Goal: Task Accomplishment & Management: Manage account settings

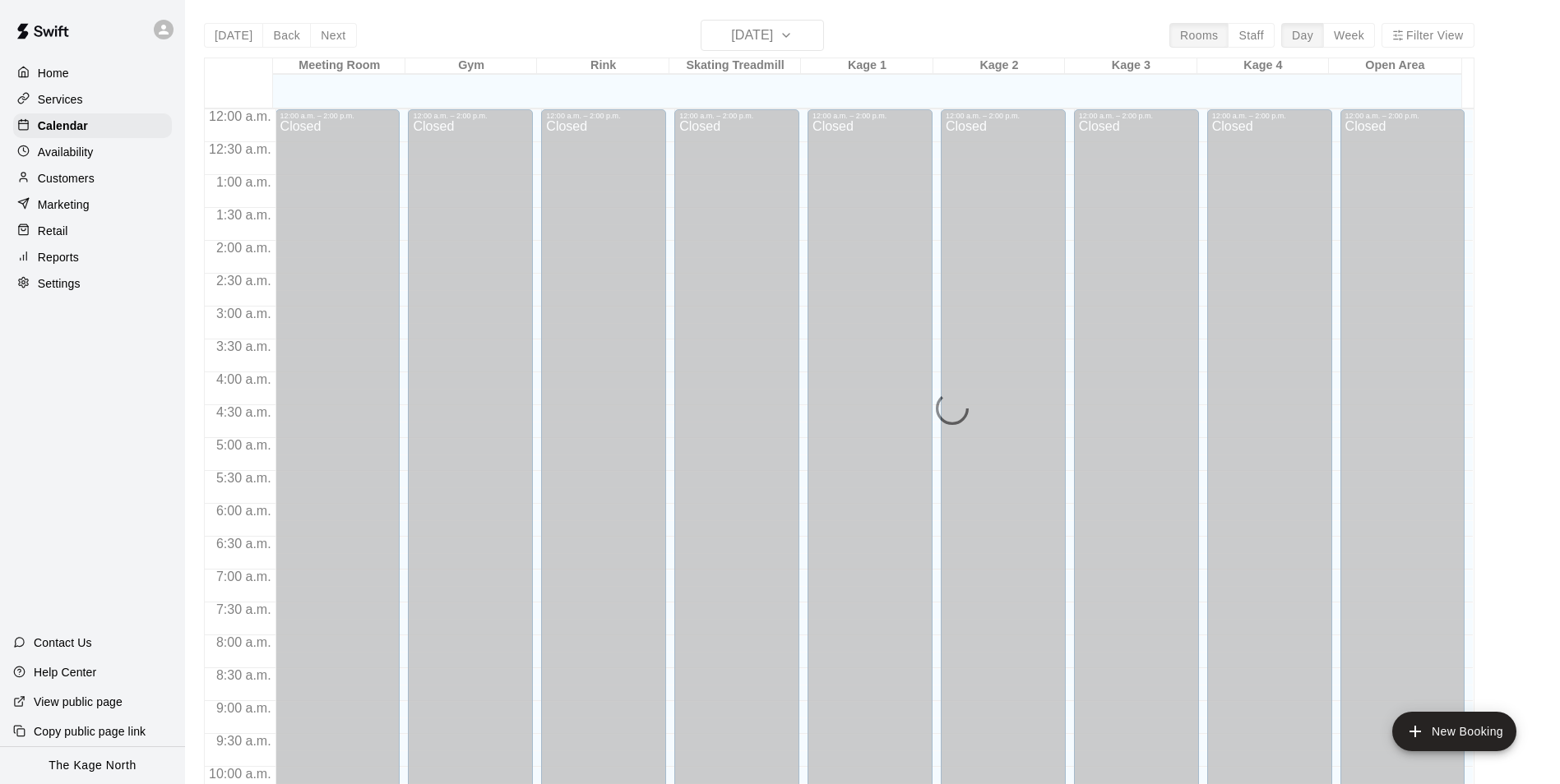
scroll to position [835, 0]
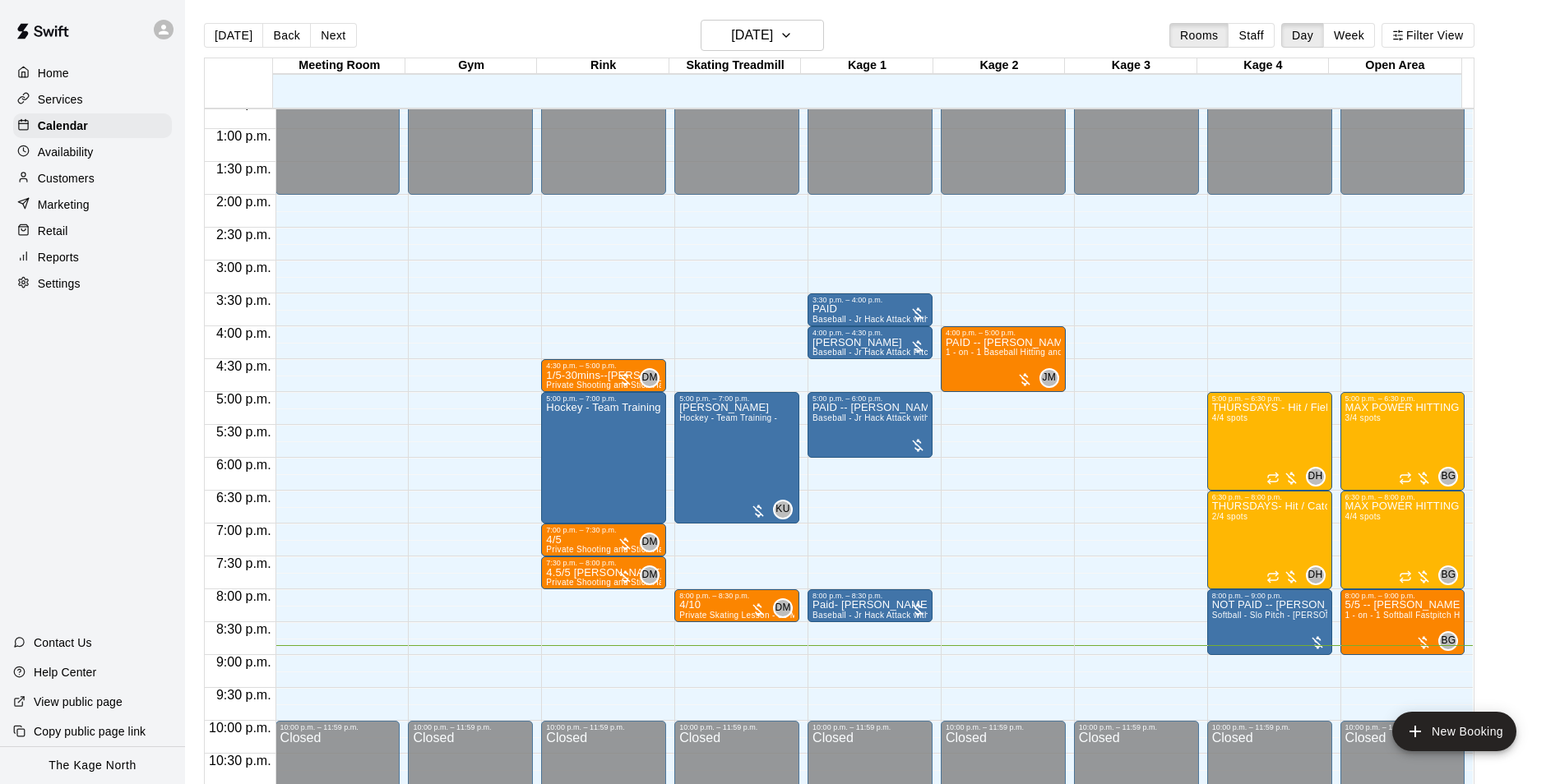
click at [923, 41] on div "[DATE] Back [DATE][DATE] Rooms Staff Day Week Filter View" at bounding box center [839, 38] width 1271 height 38
click at [789, 36] on icon "button" at bounding box center [786, 35] width 7 height 3
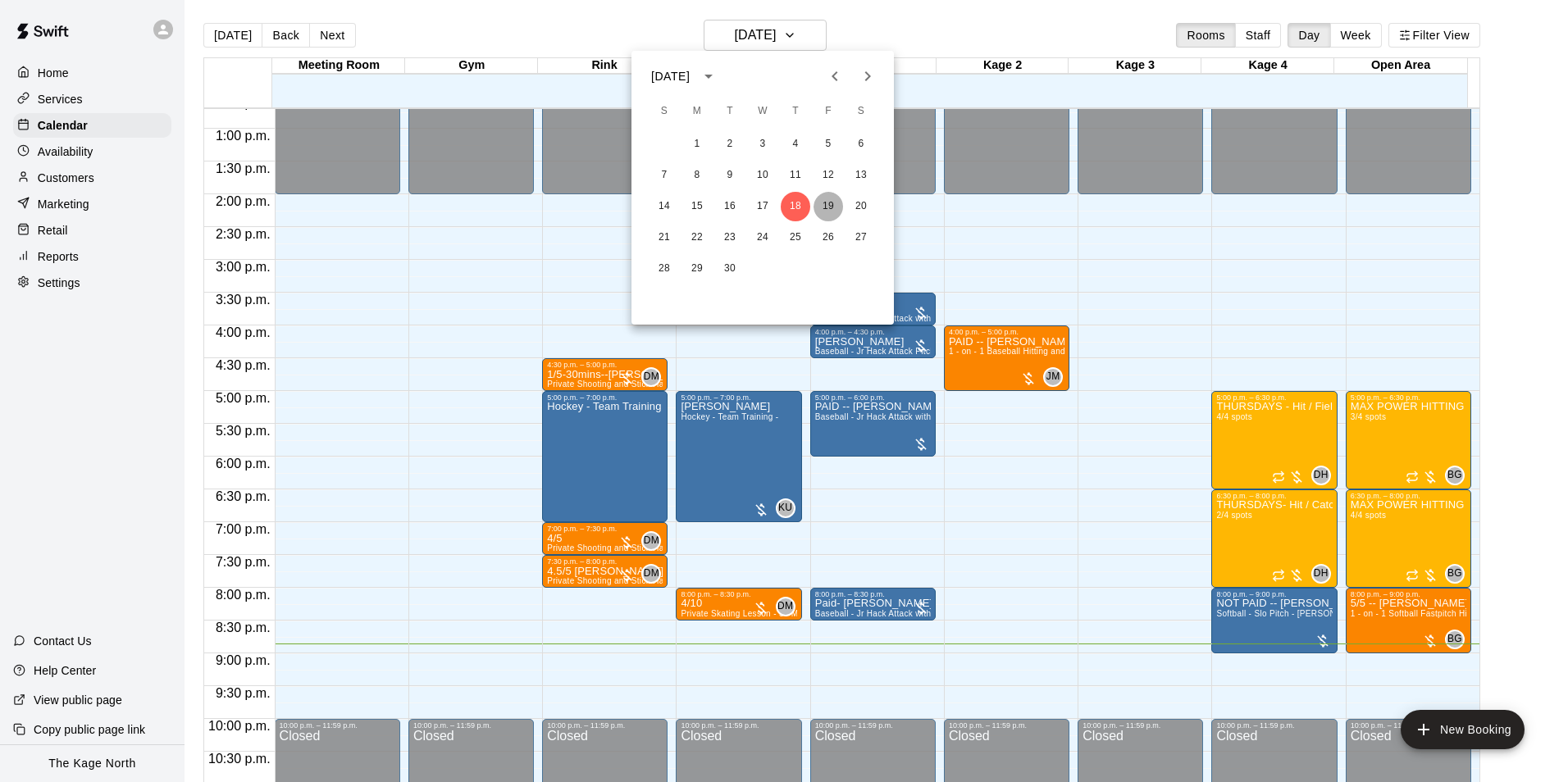
click at [823, 198] on button "19" at bounding box center [828, 207] width 30 height 30
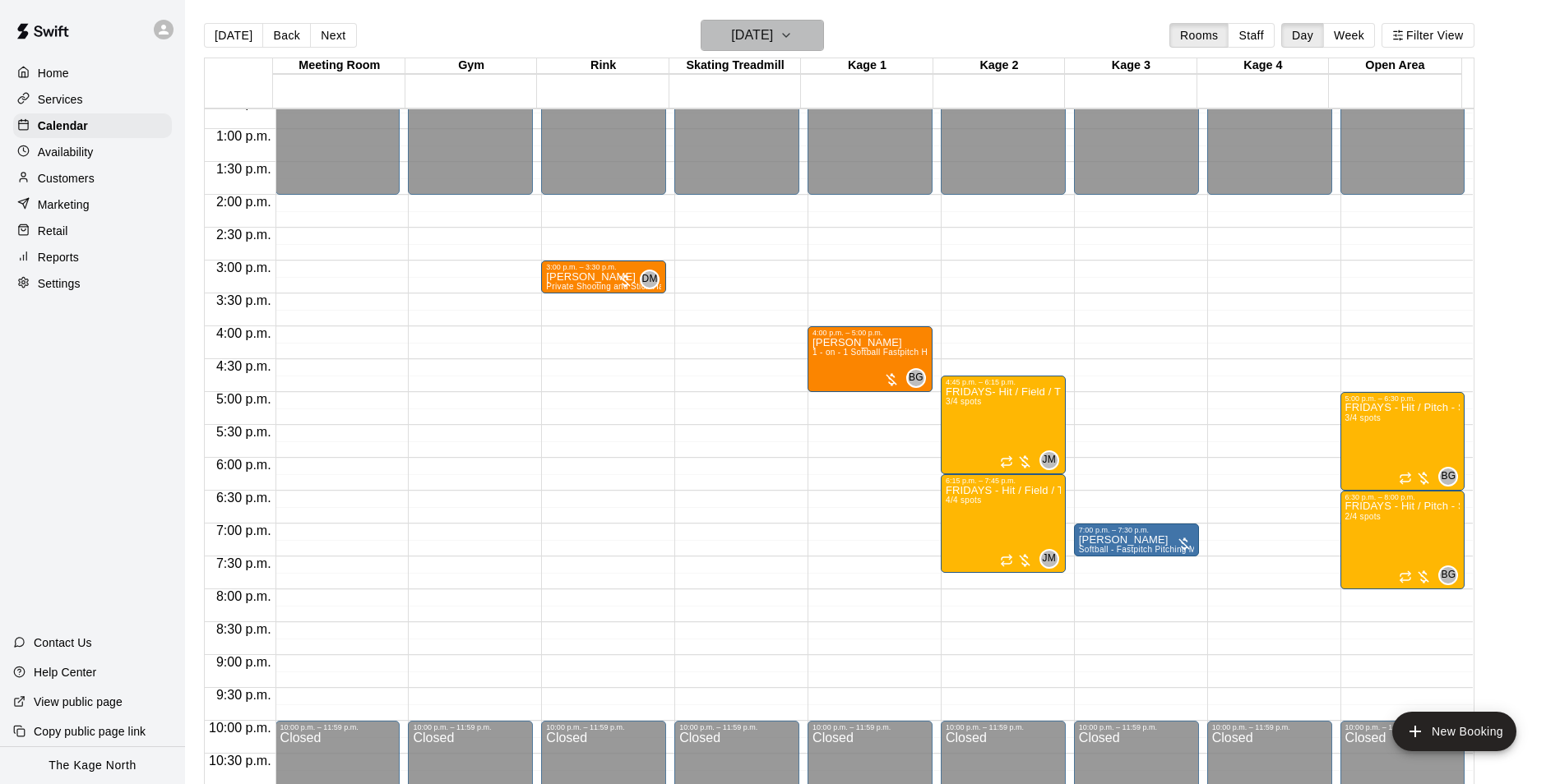
click at [797, 47] on button "Friday Sep 19" at bounding box center [762, 35] width 123 height 31
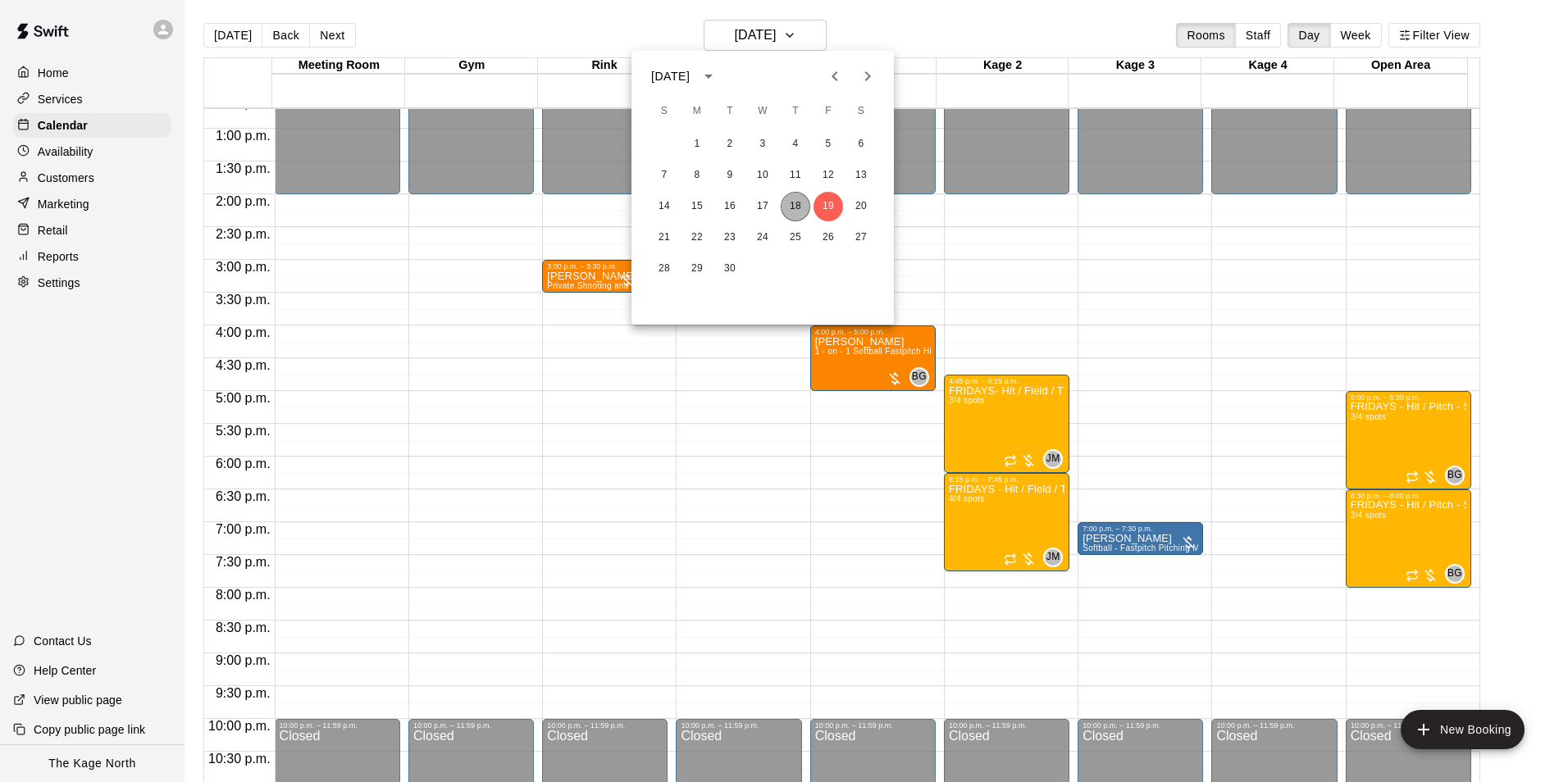
click at [797, 204] on button "18" at bounding box center [796, 207] width 30 height 30
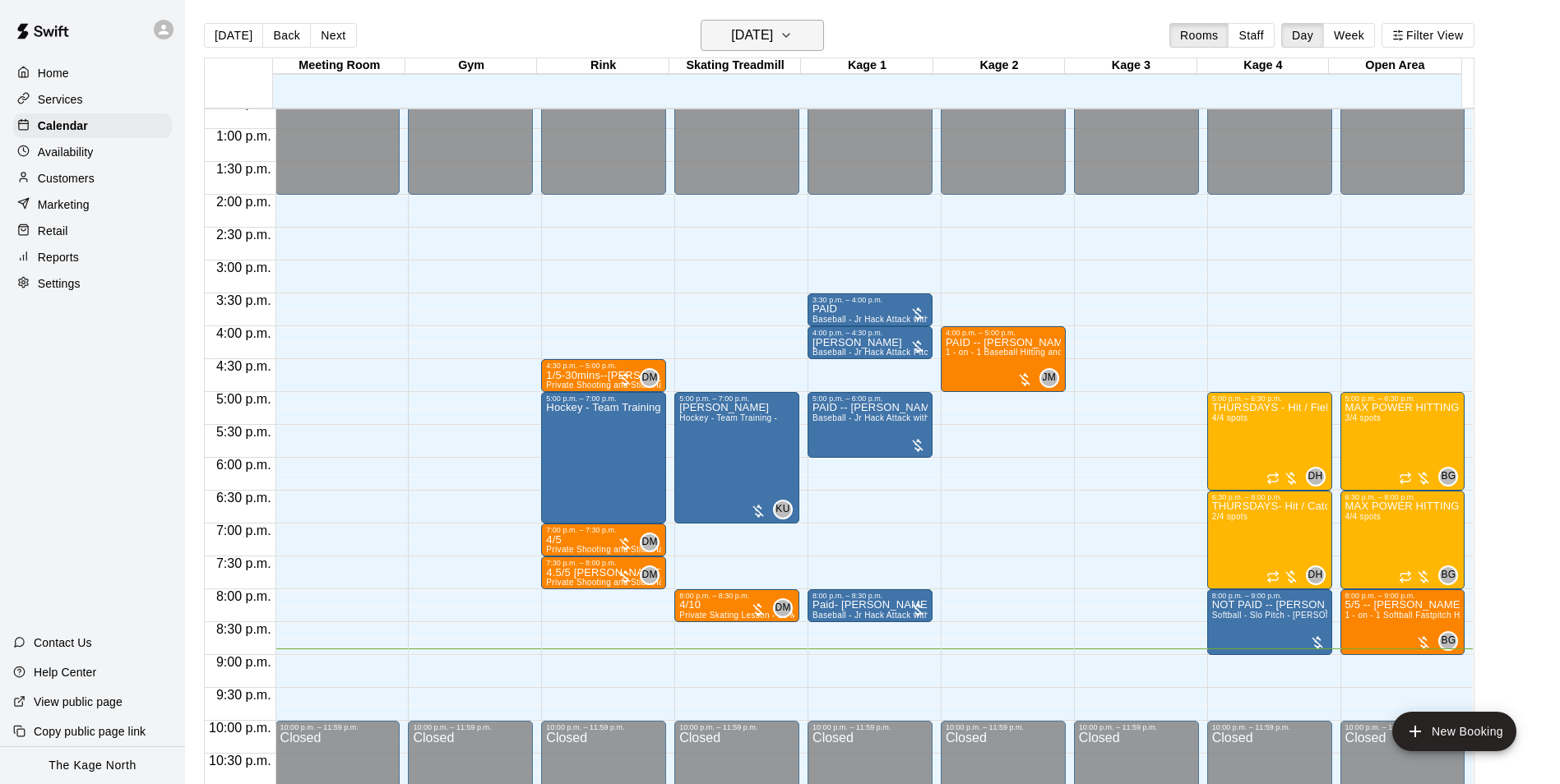
click at [806, 38] on button "[DATE]" at bounding box center [762, 35] width 123 height 31
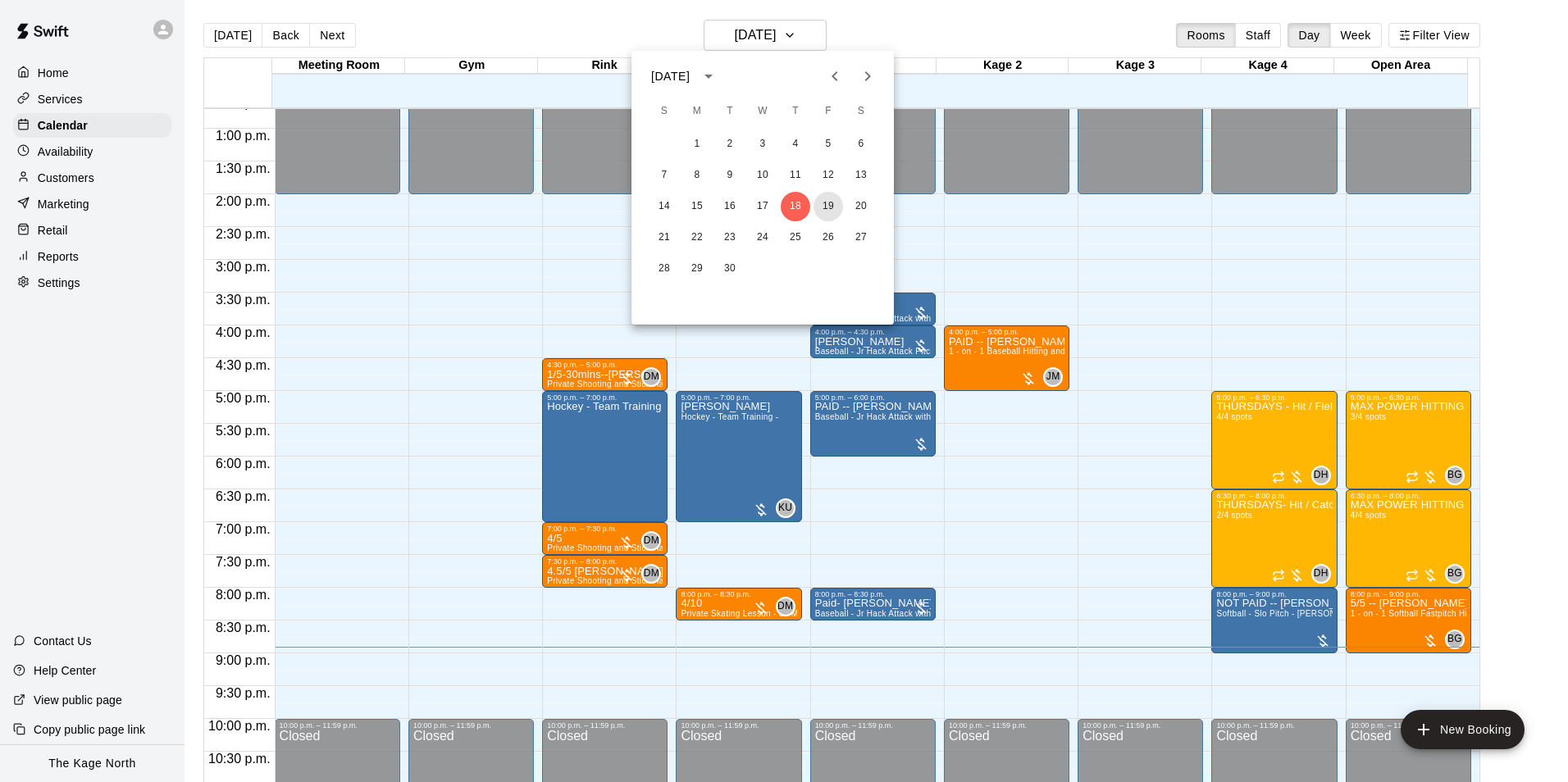
click at [821, 206] on button "19" at bounding box center [828, 207] width 30 height 30
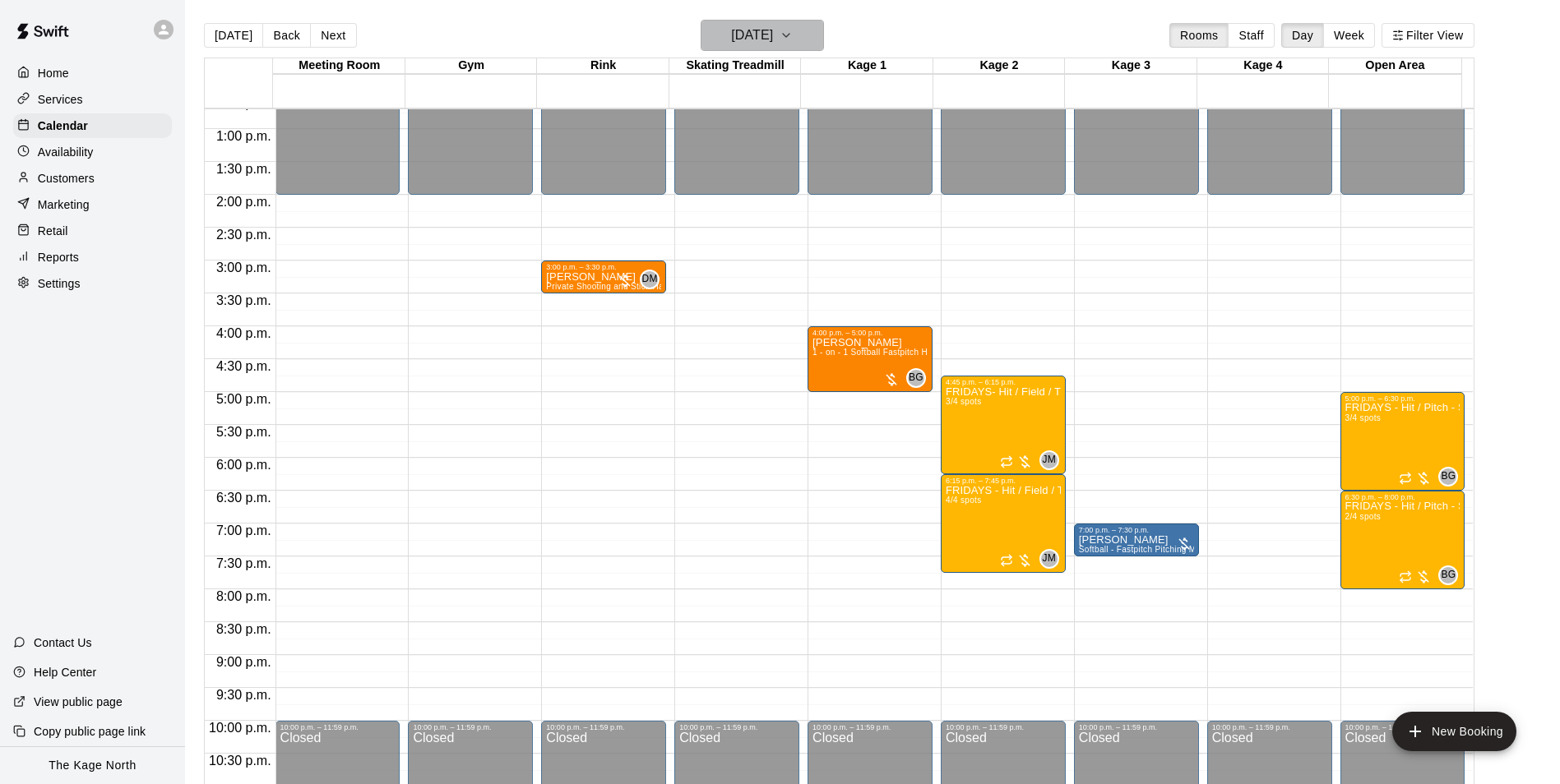
click at [773, 32] on h6 "Friday Sep 19" at bounding box center [753, 36] width 42 height 23
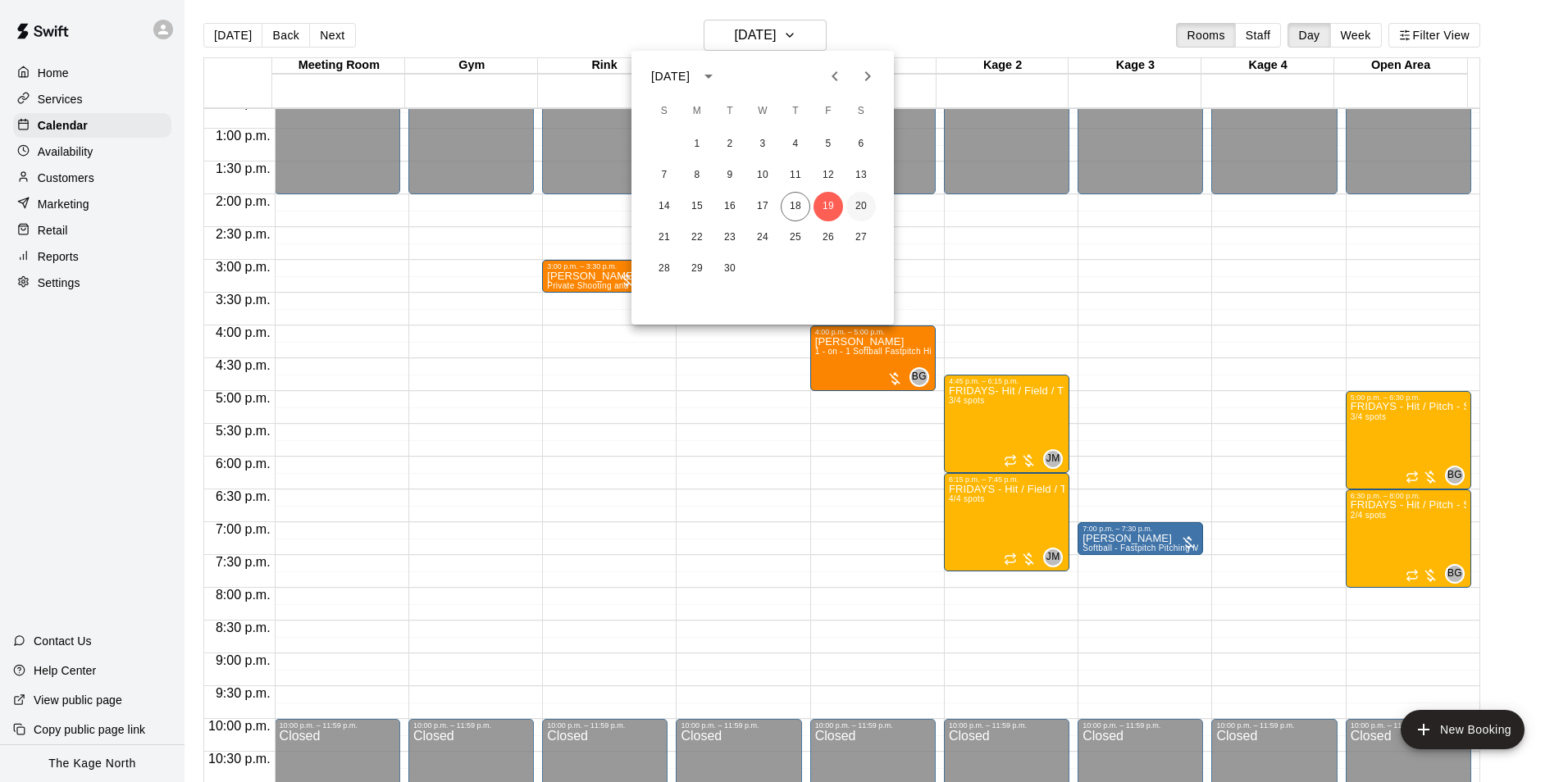
click at [854, 204] on button "20" at bounding box center [861, 207] width 30 height 30
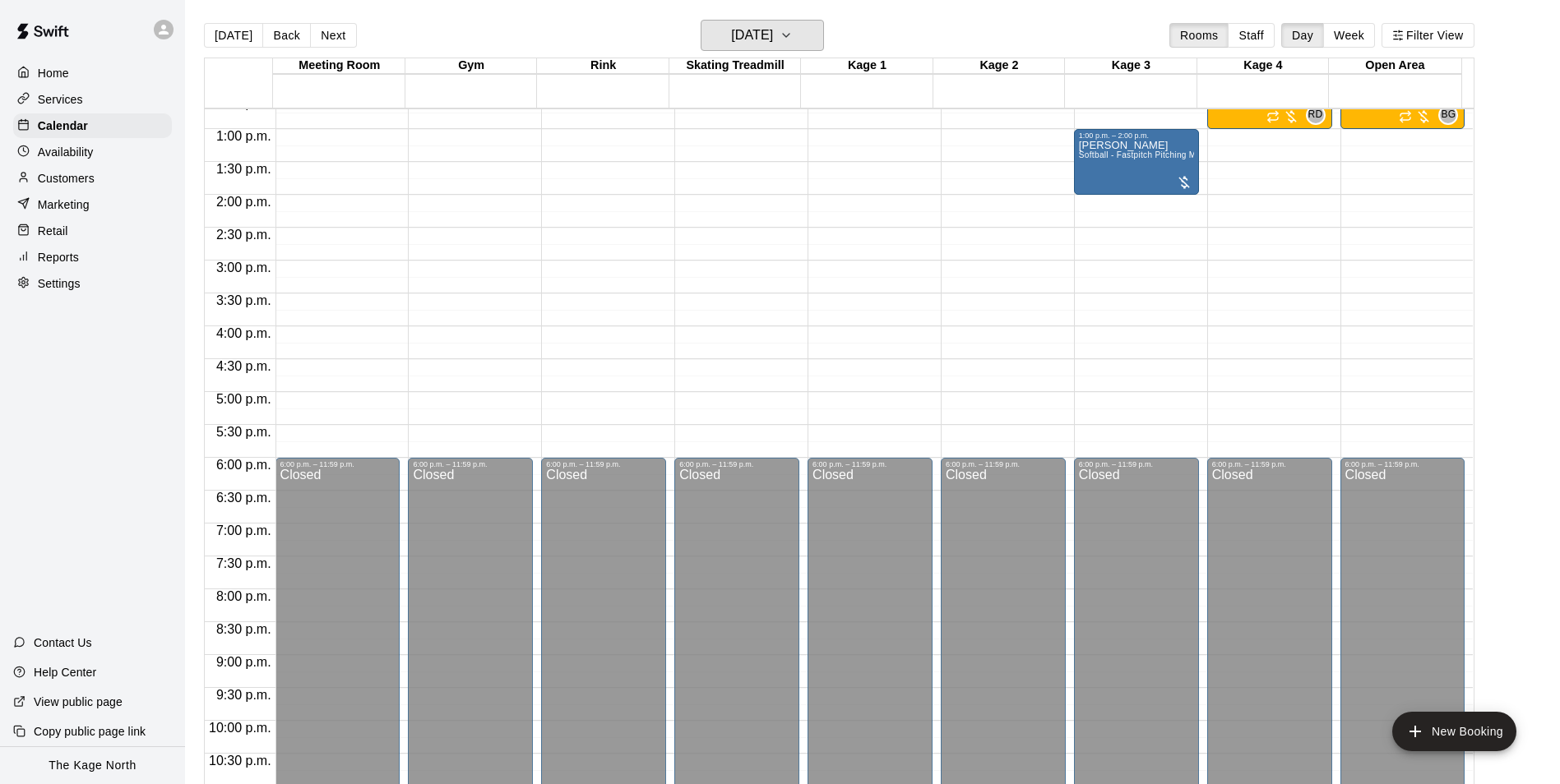
scroll to position [588, 0]
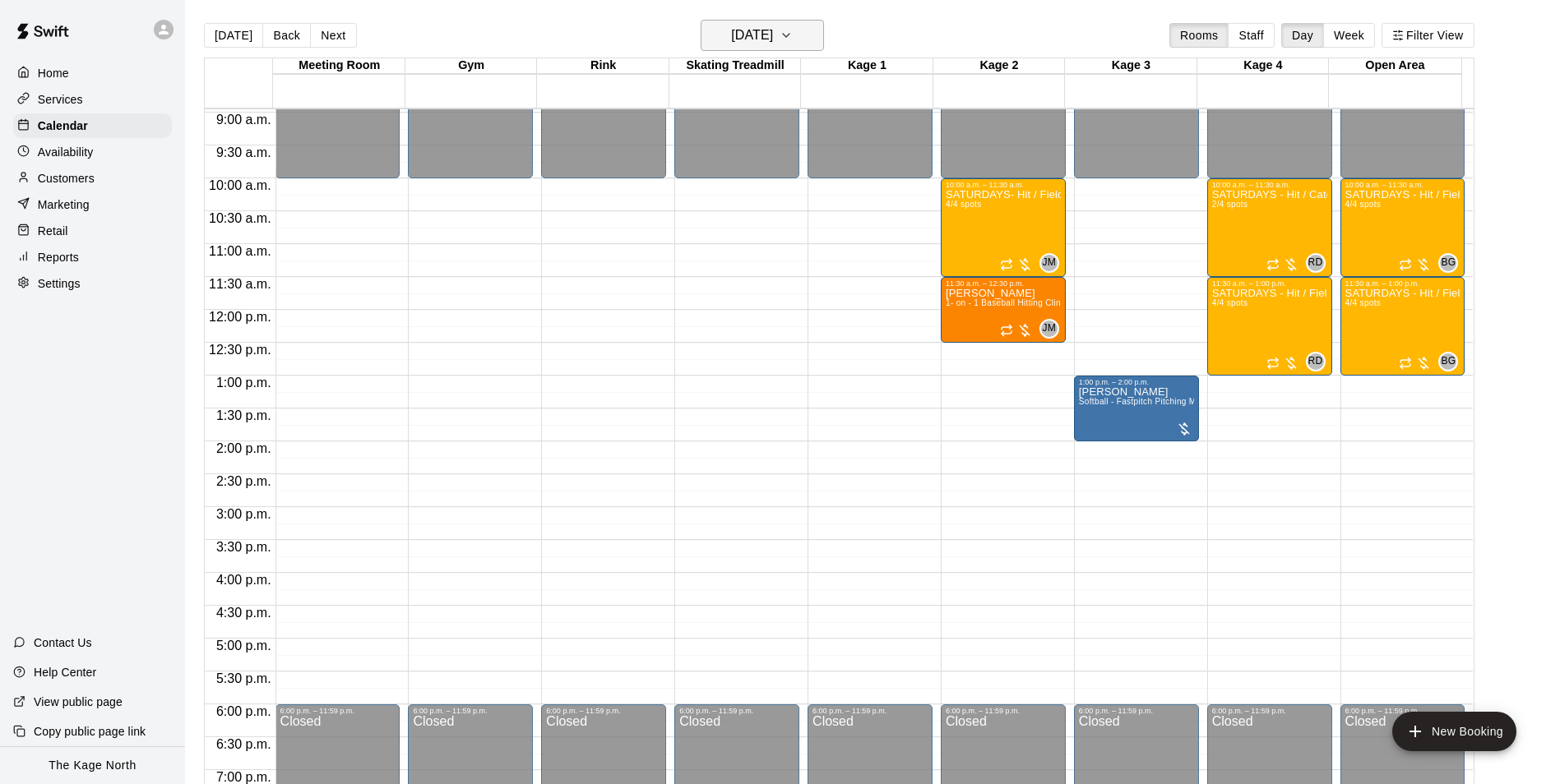
click at [793, 30] on icon "button" at bounding box center [786, 35] width 13 height 19
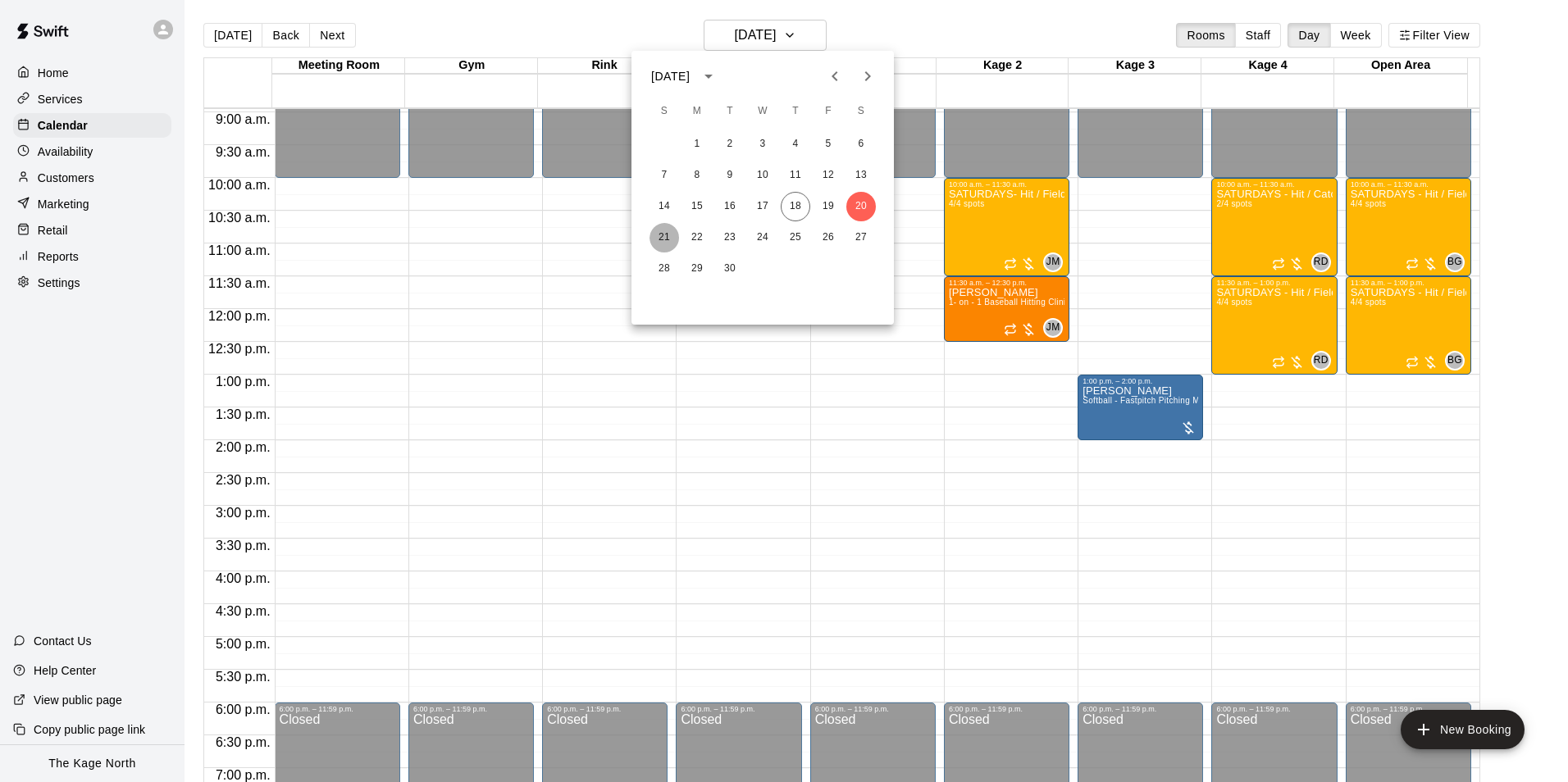
click at [668, 230] on button "21" at bounding box center [664, 237] width 30 height 30
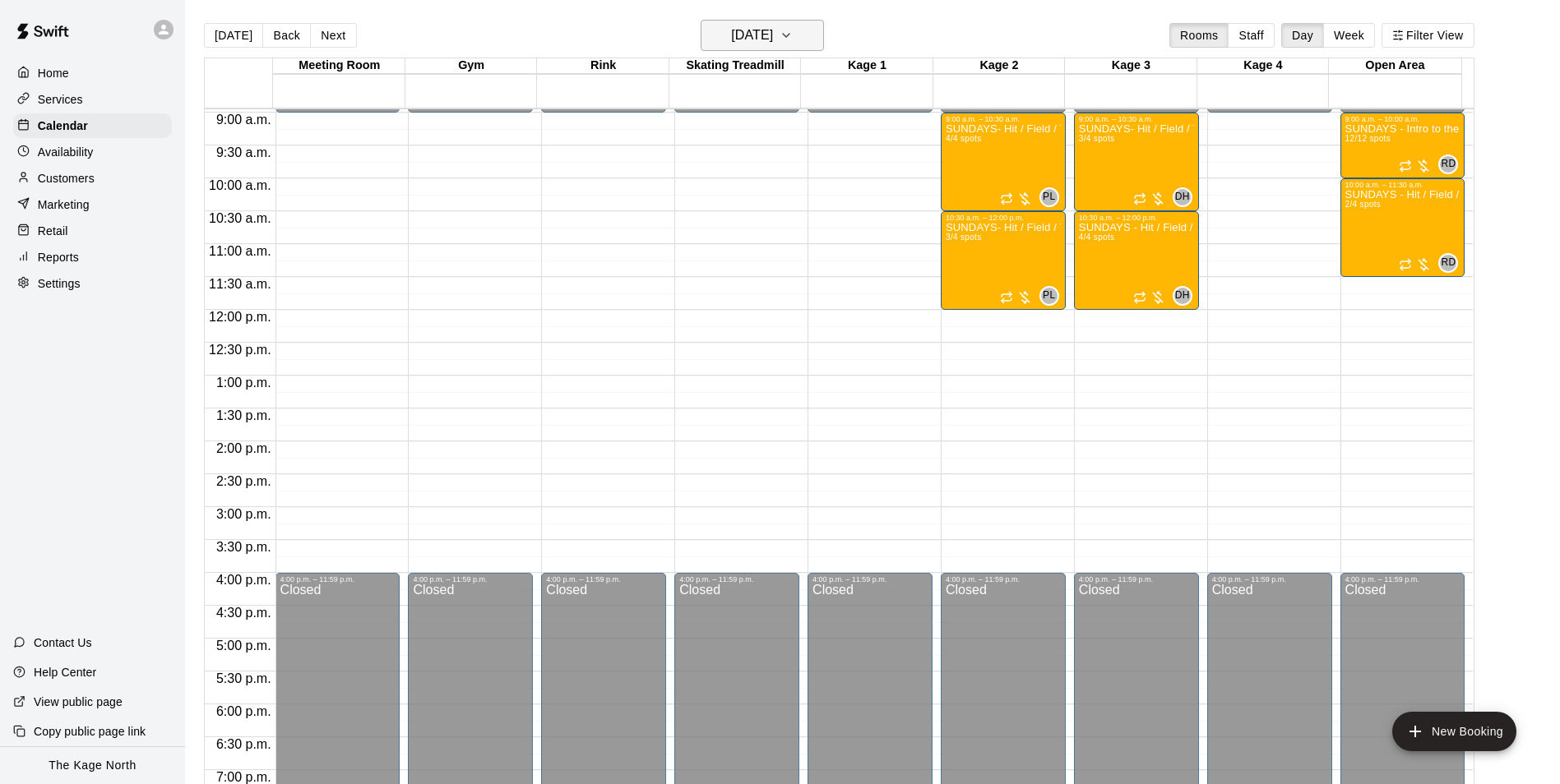
click at [773, 32] on h6 "Sunday Sep 21" at bounding box center [753, 36] width 42 height 23
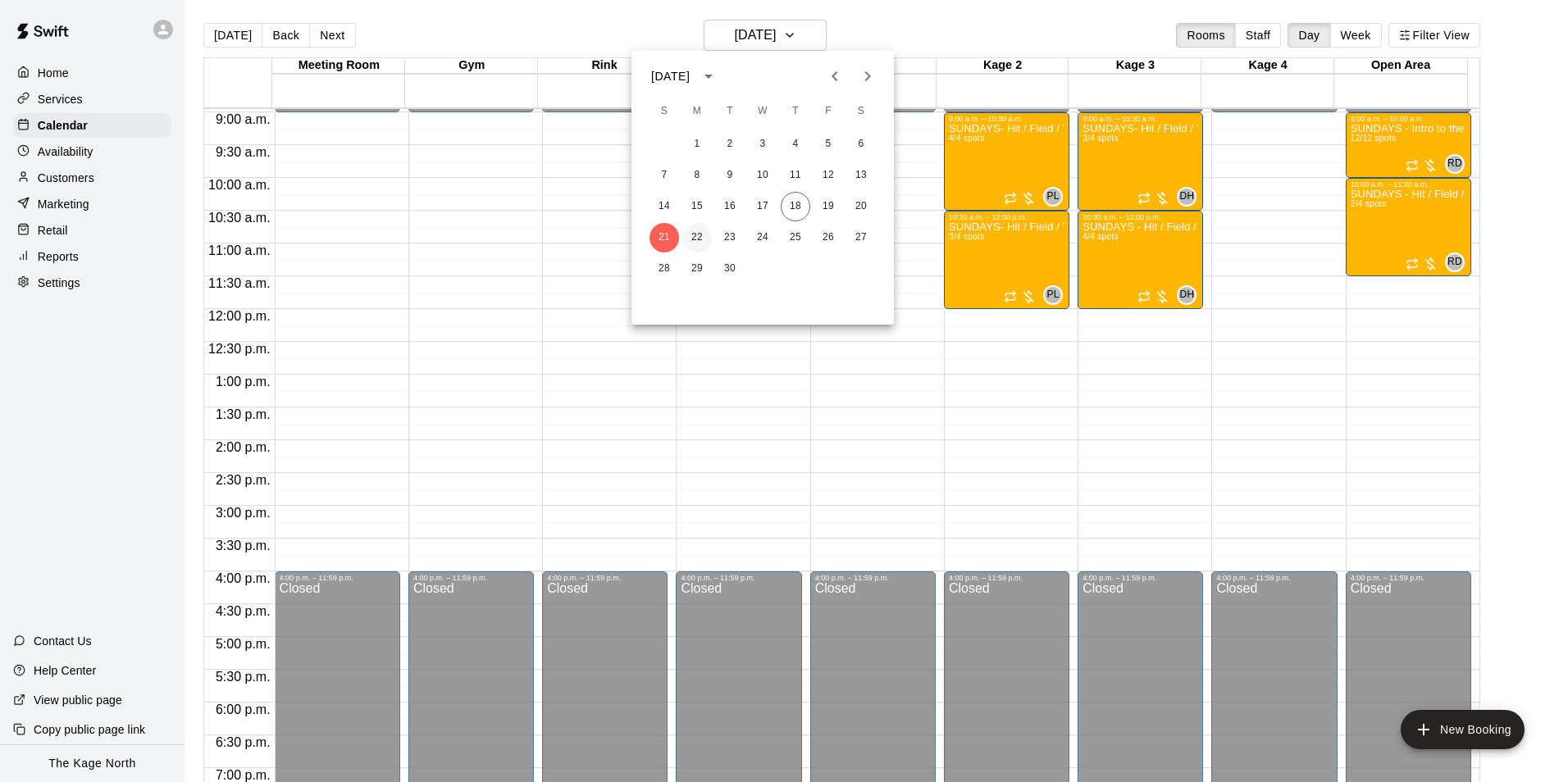
click at [688, 230] on button "22" at bounding box center [697, 237] width 30 height 30
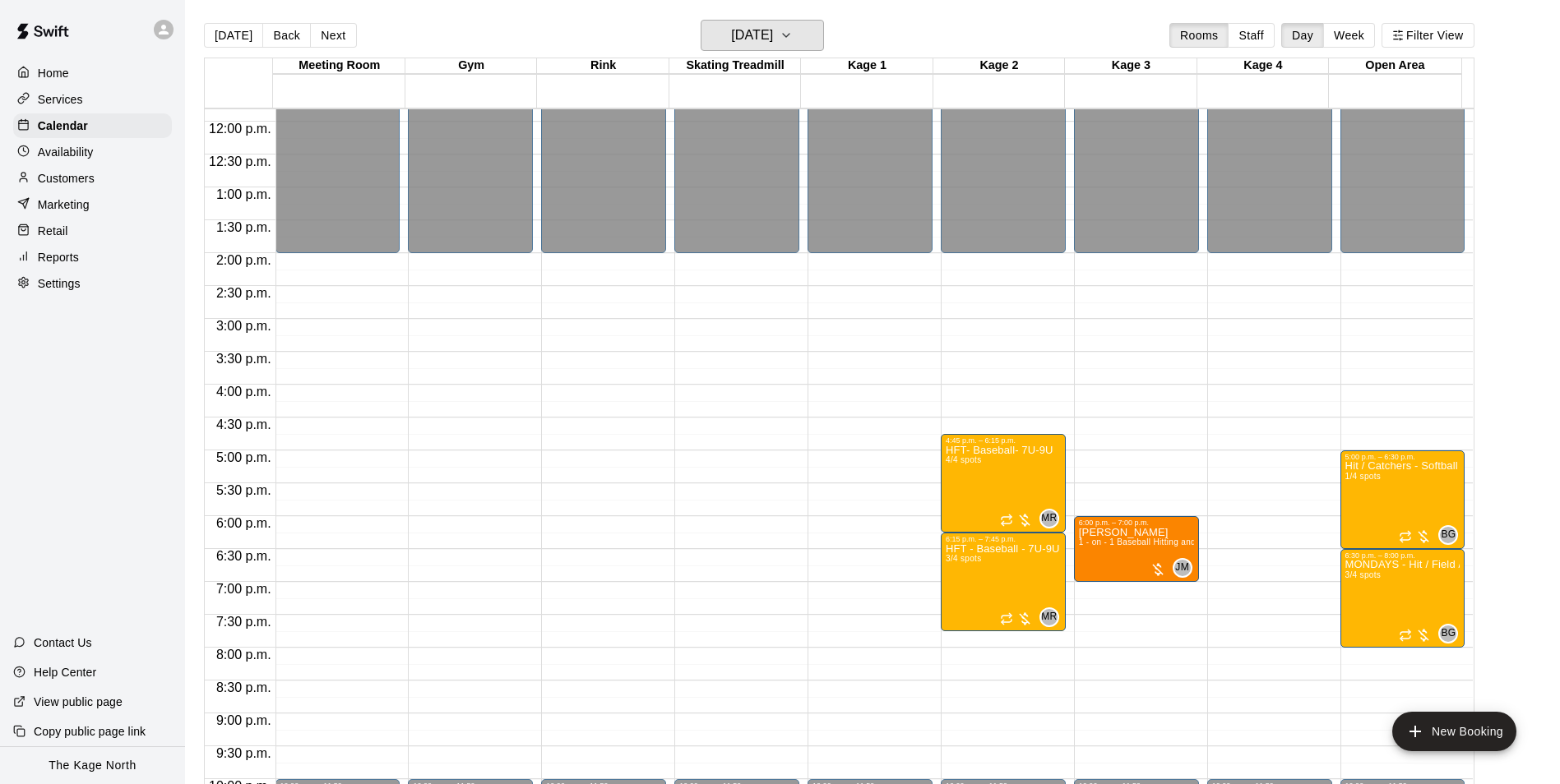
scroll to position [886, 0]
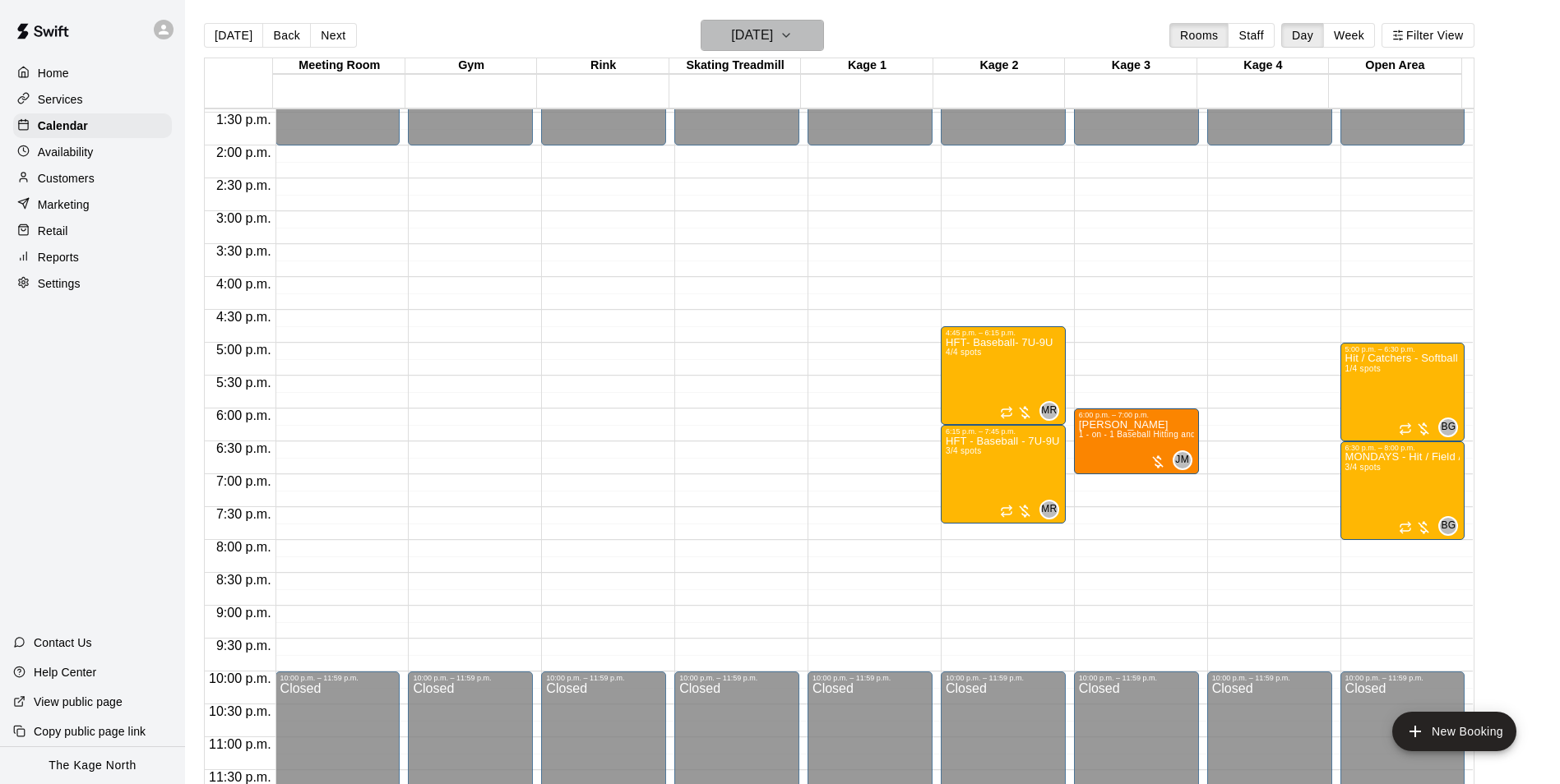
click at [773, 38] on h6 "Monday Sep 22" at bounding box center [753, 36] width 42 height 23
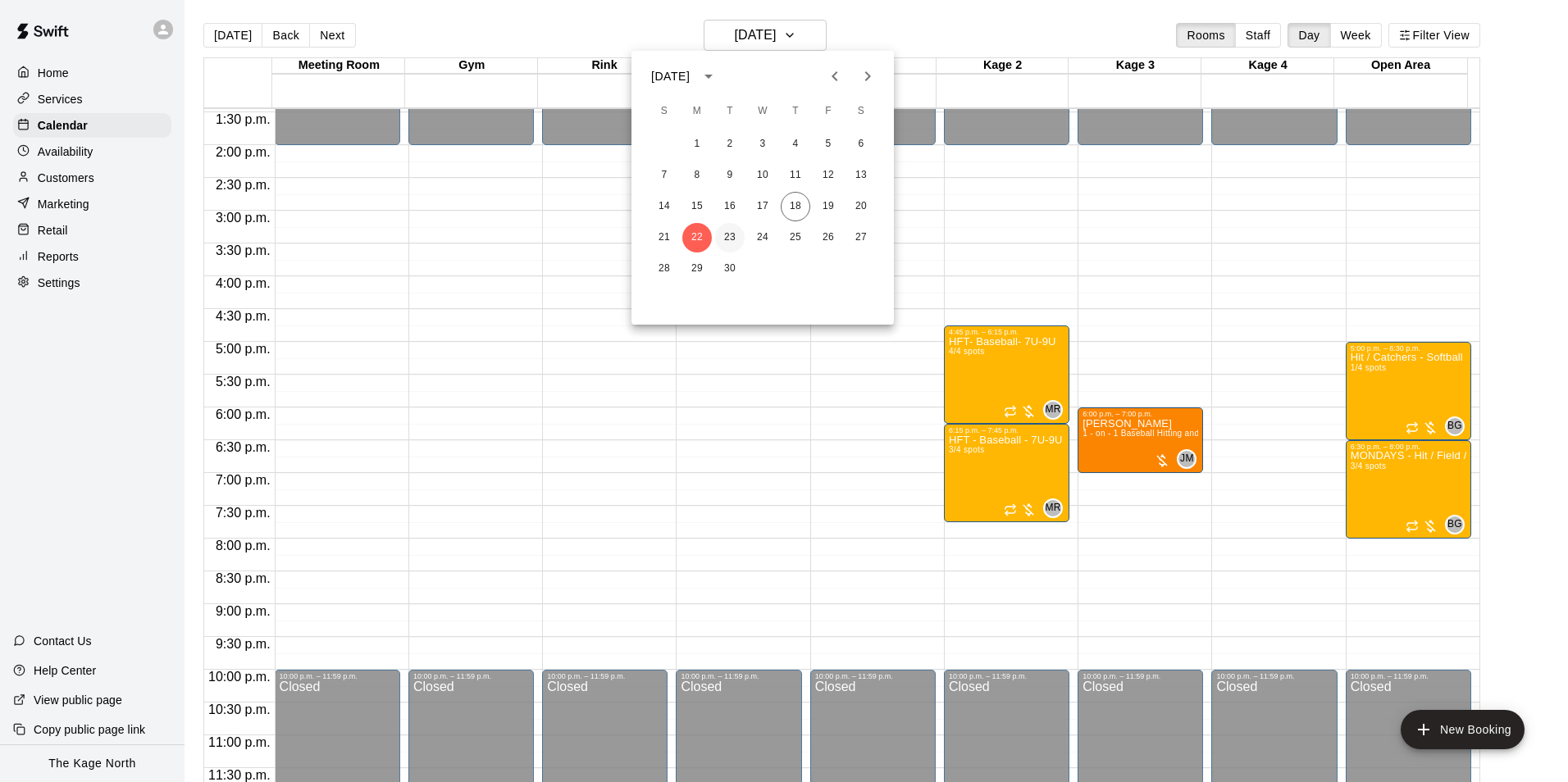
click at [727, 236] on button "23" at bounding box center [729, 237] width 30 height 30
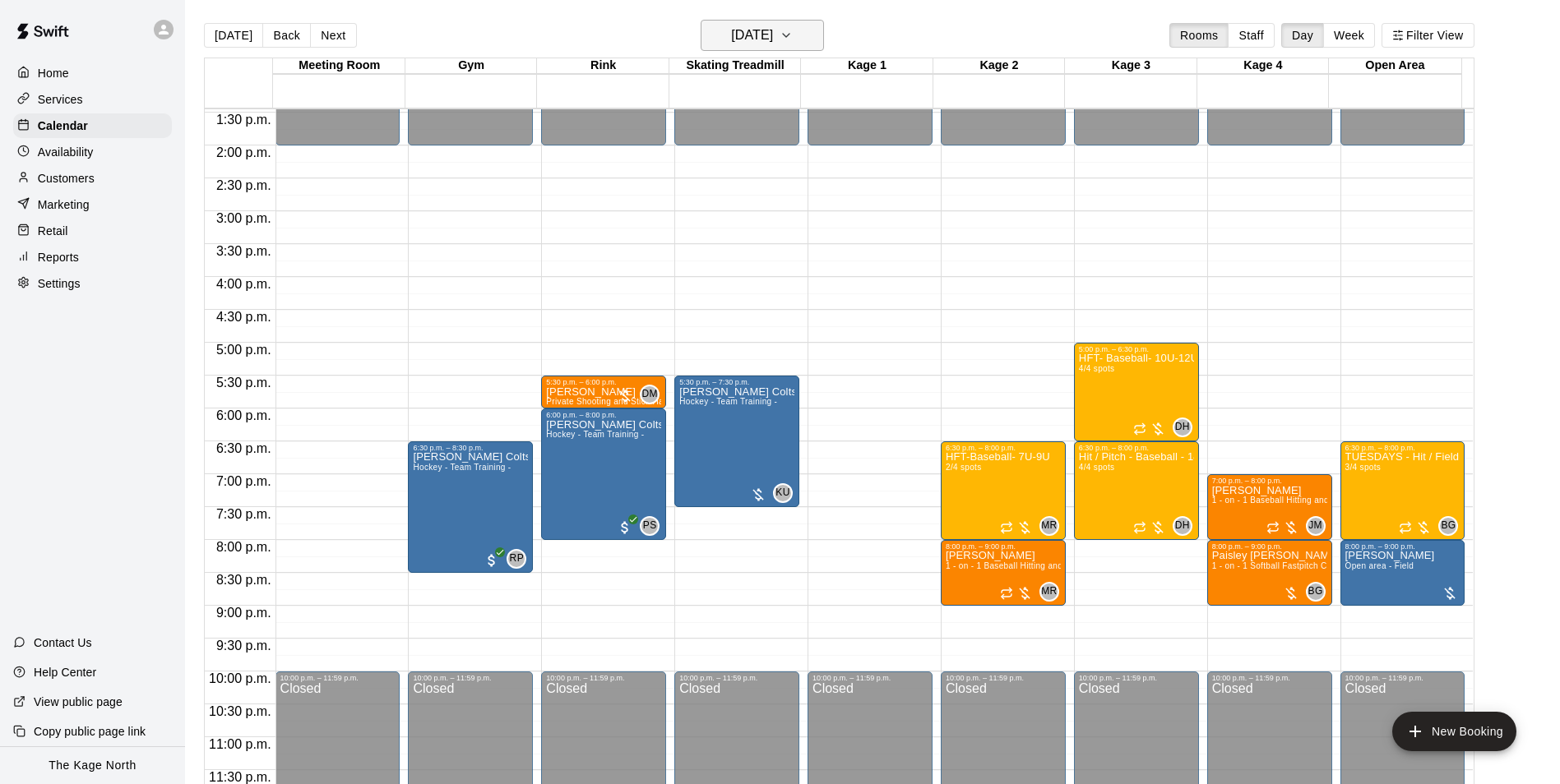
click at [773, 35] on h6 "Tuesday Sep 23" at bounding box center [753, 36] width 42 height 23
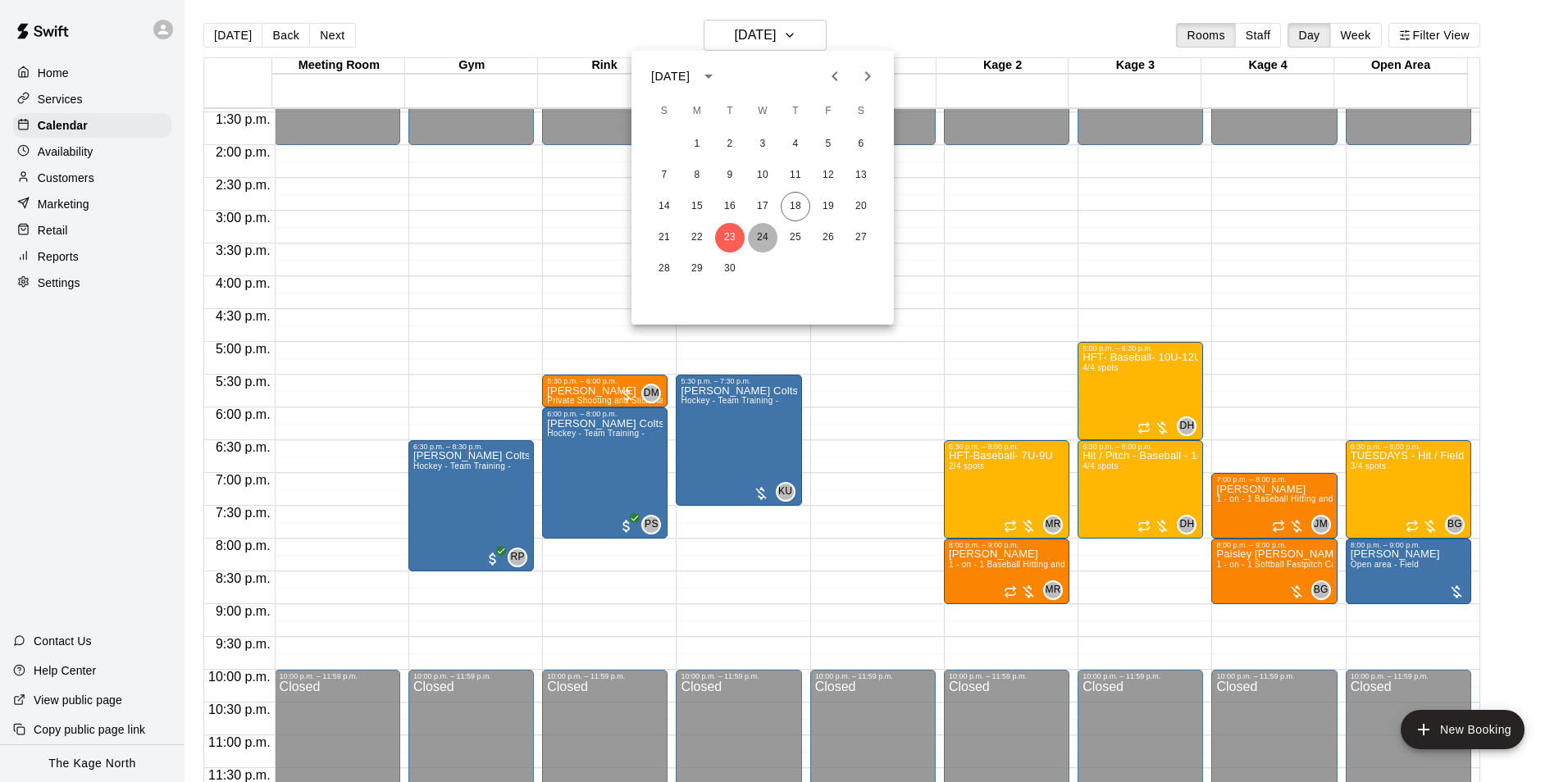
click at [764, 231] on button "24" at bounding box center [762, 237] width 30 height 30
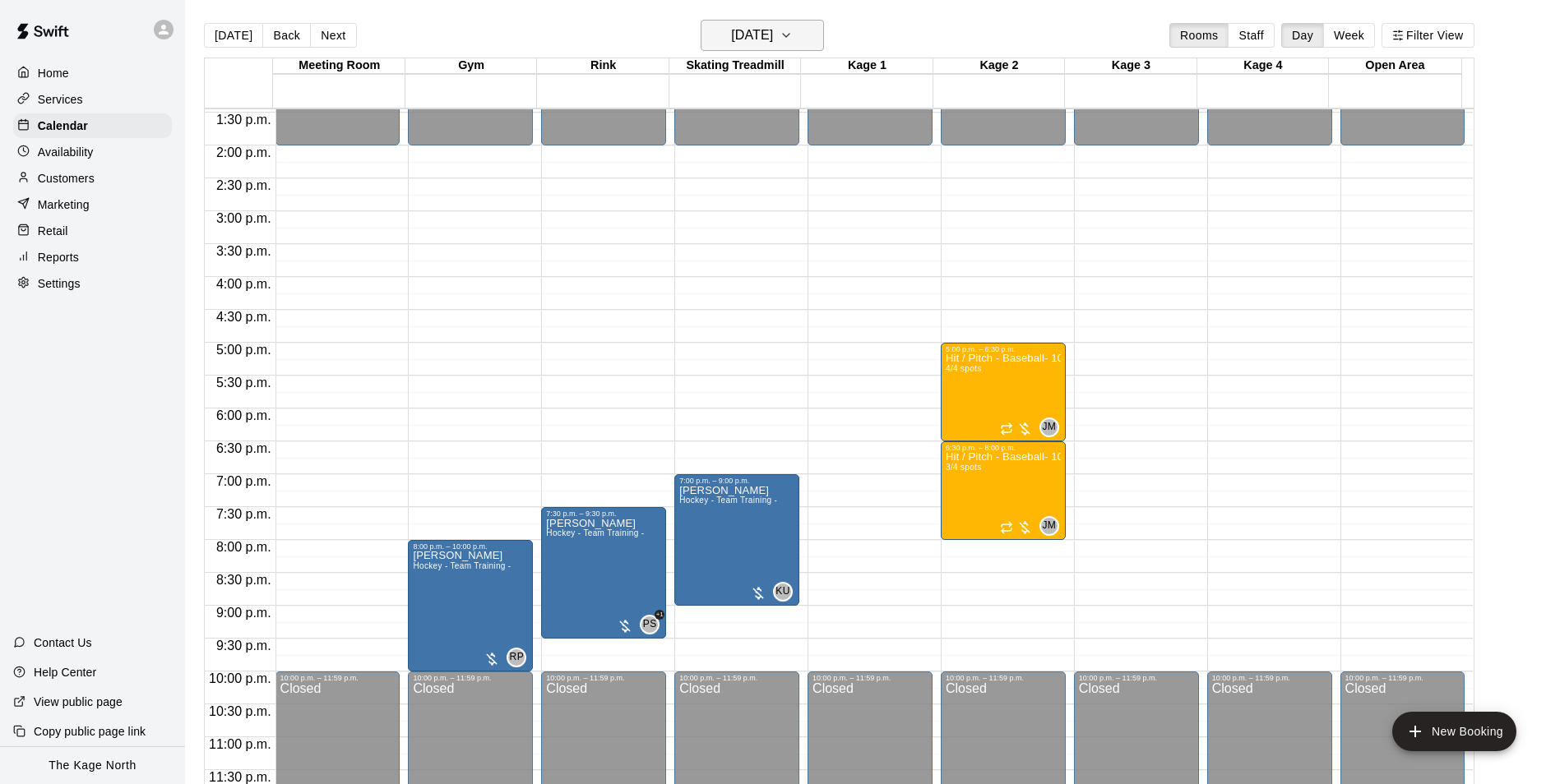
click at [773, 39] on h6 "Wednesday Sep 24" at bounding box center [753, 36] width 42 height 23
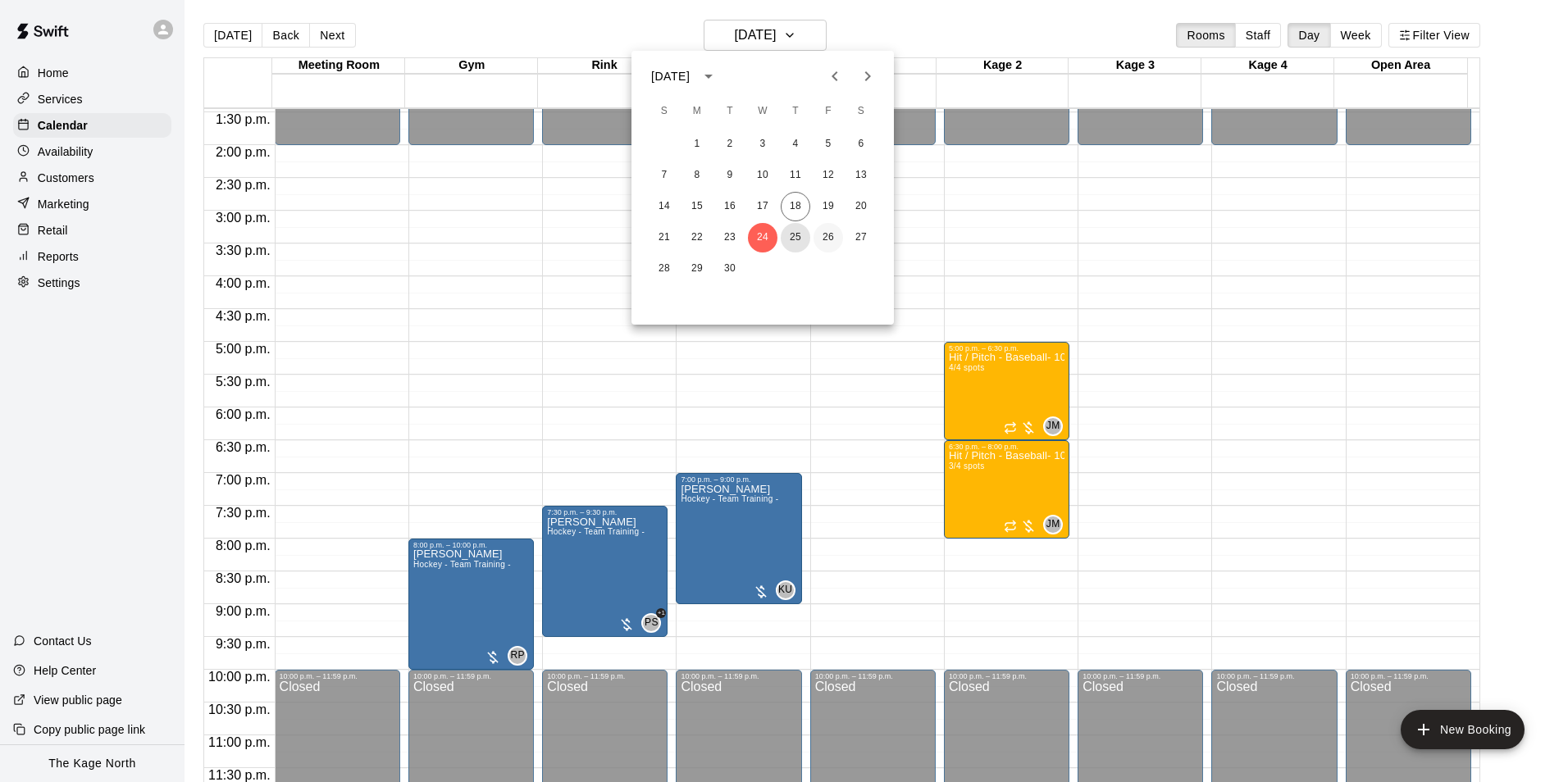
click at [796, 236] on button "25" at bounding box center [796, 237] width 30 height 30
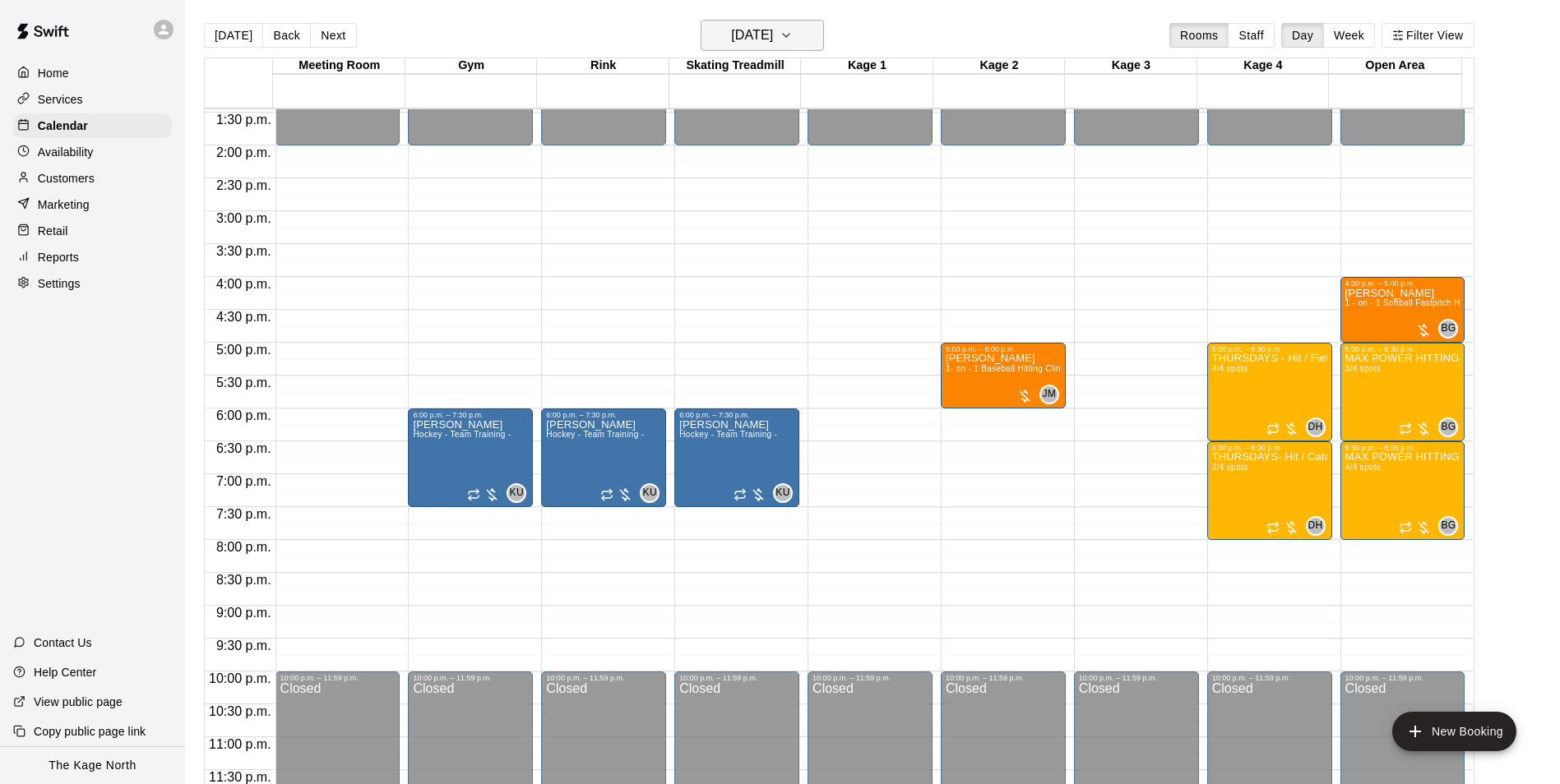
click at [763, 31] on h6 "Thursday Sep 25" at bounding box center [753, 36] width 42 height 23
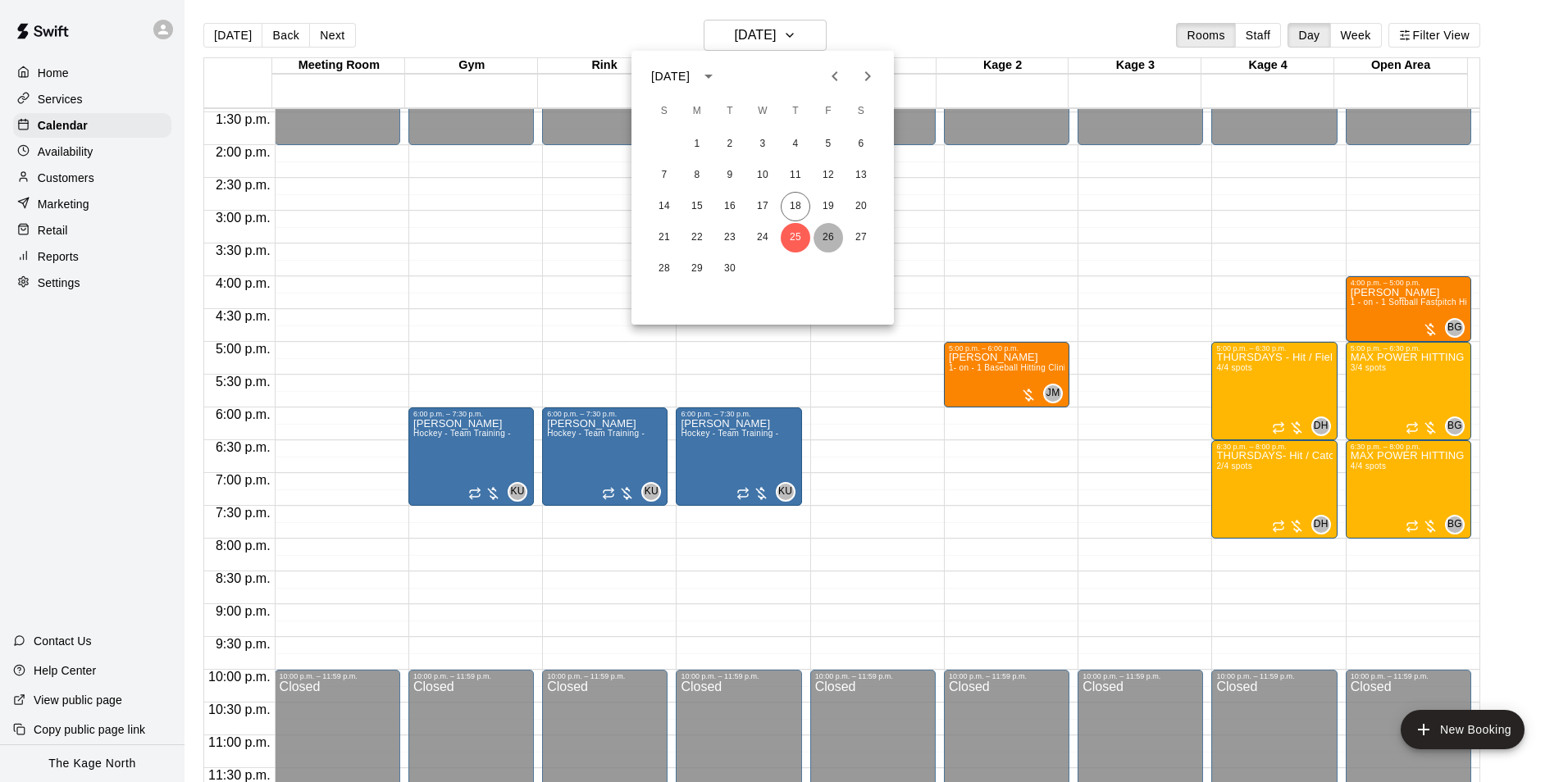
click at [826, 232] on button "26" at bounding box center [828, 237] width 30 height 30
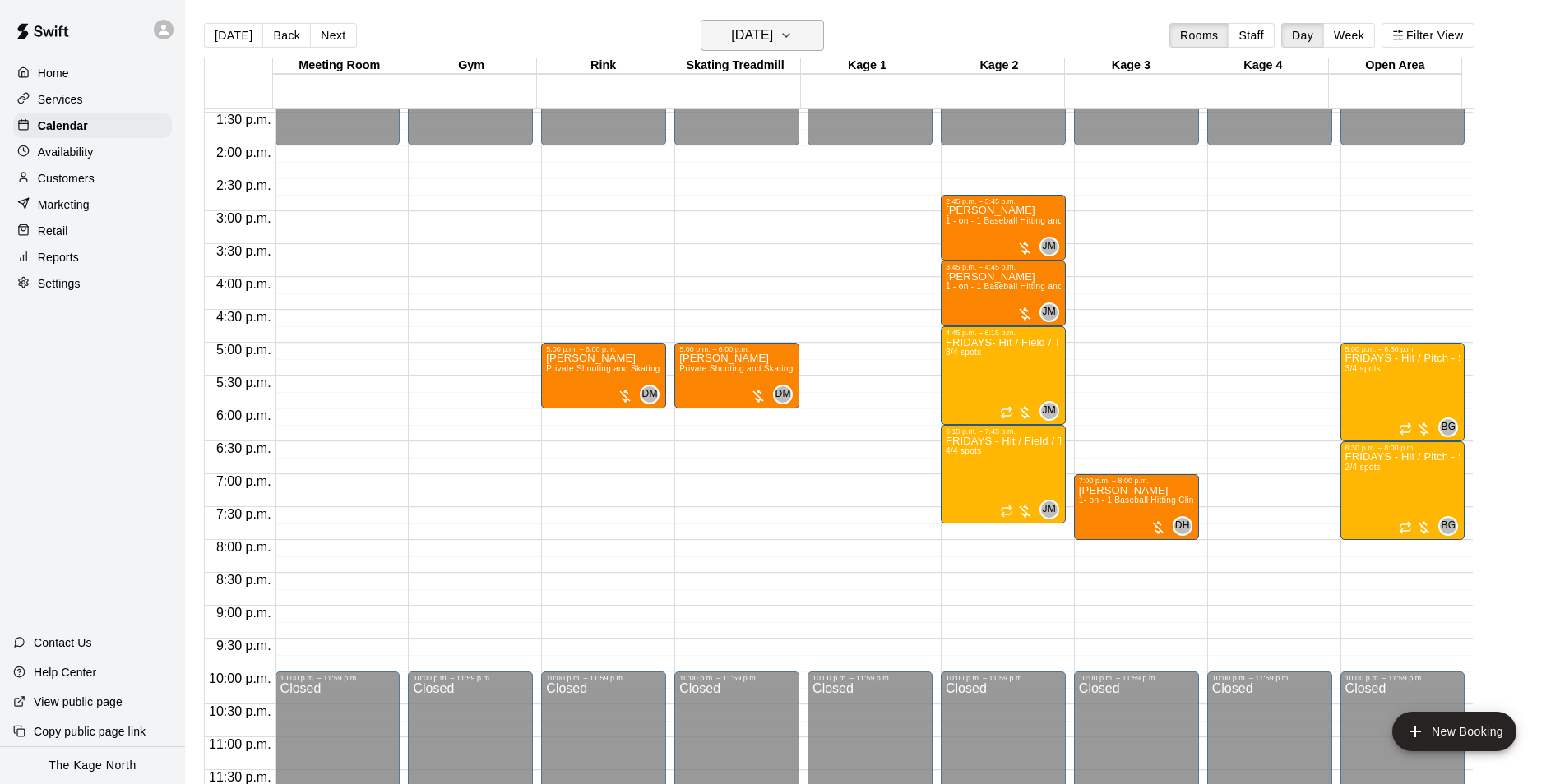
click at [799, 32] on button "Friday Sep 26" at bounding box center [762, 35] width 123 height 31
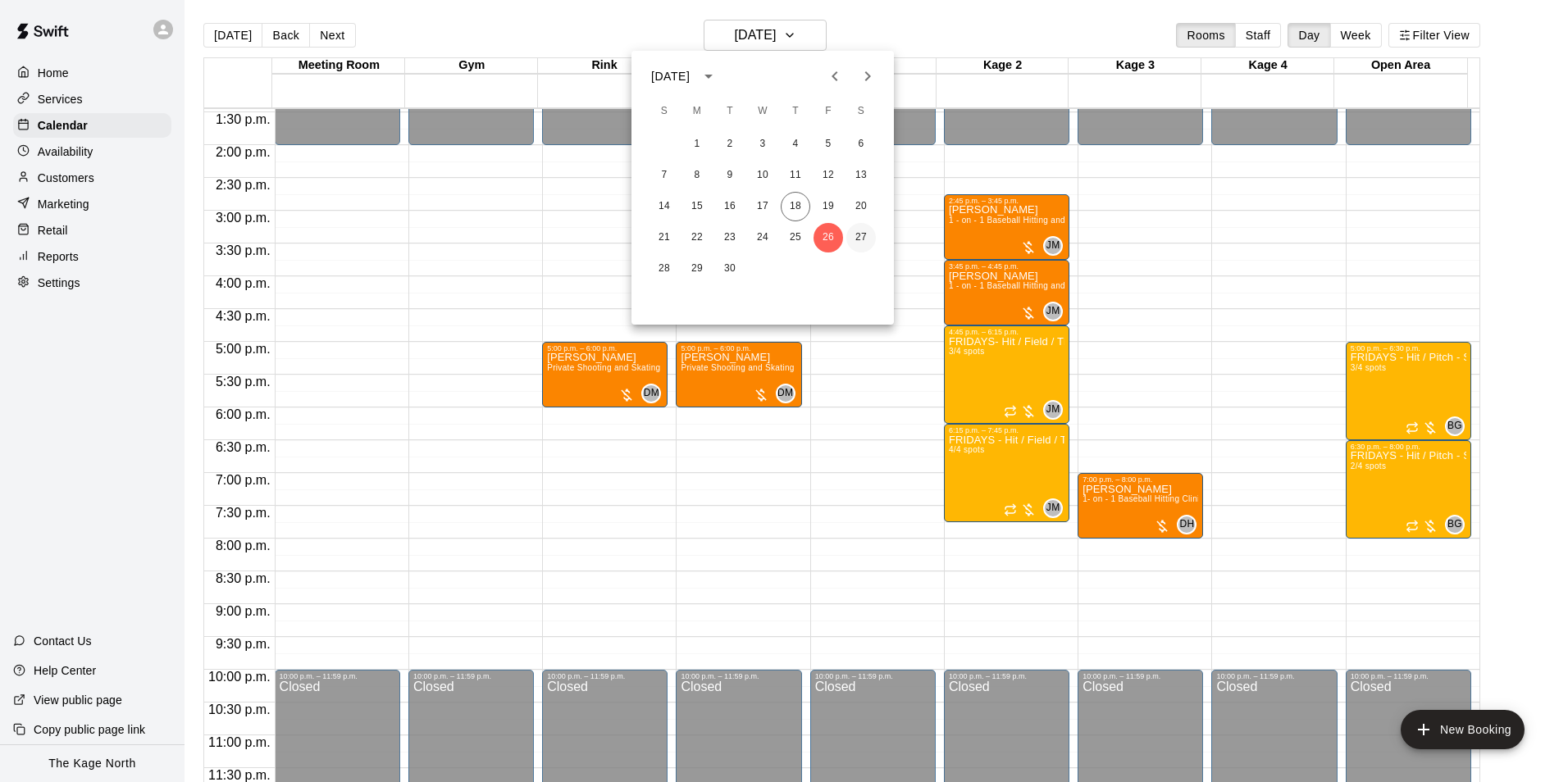
click at [865, 230] on button "27" at bounding box center [861, 237] width 30 height 30
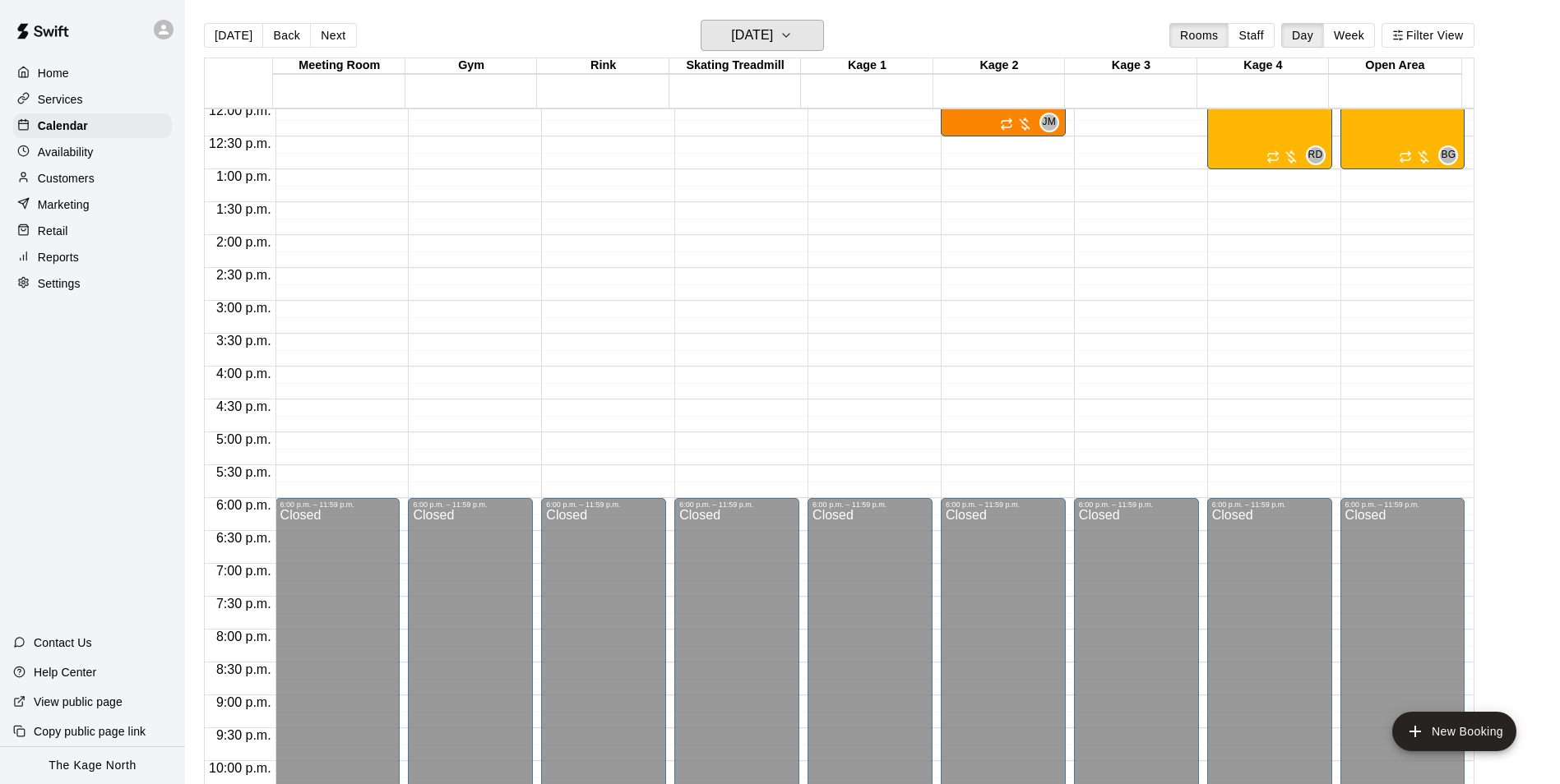
scroll to position [640, 0]
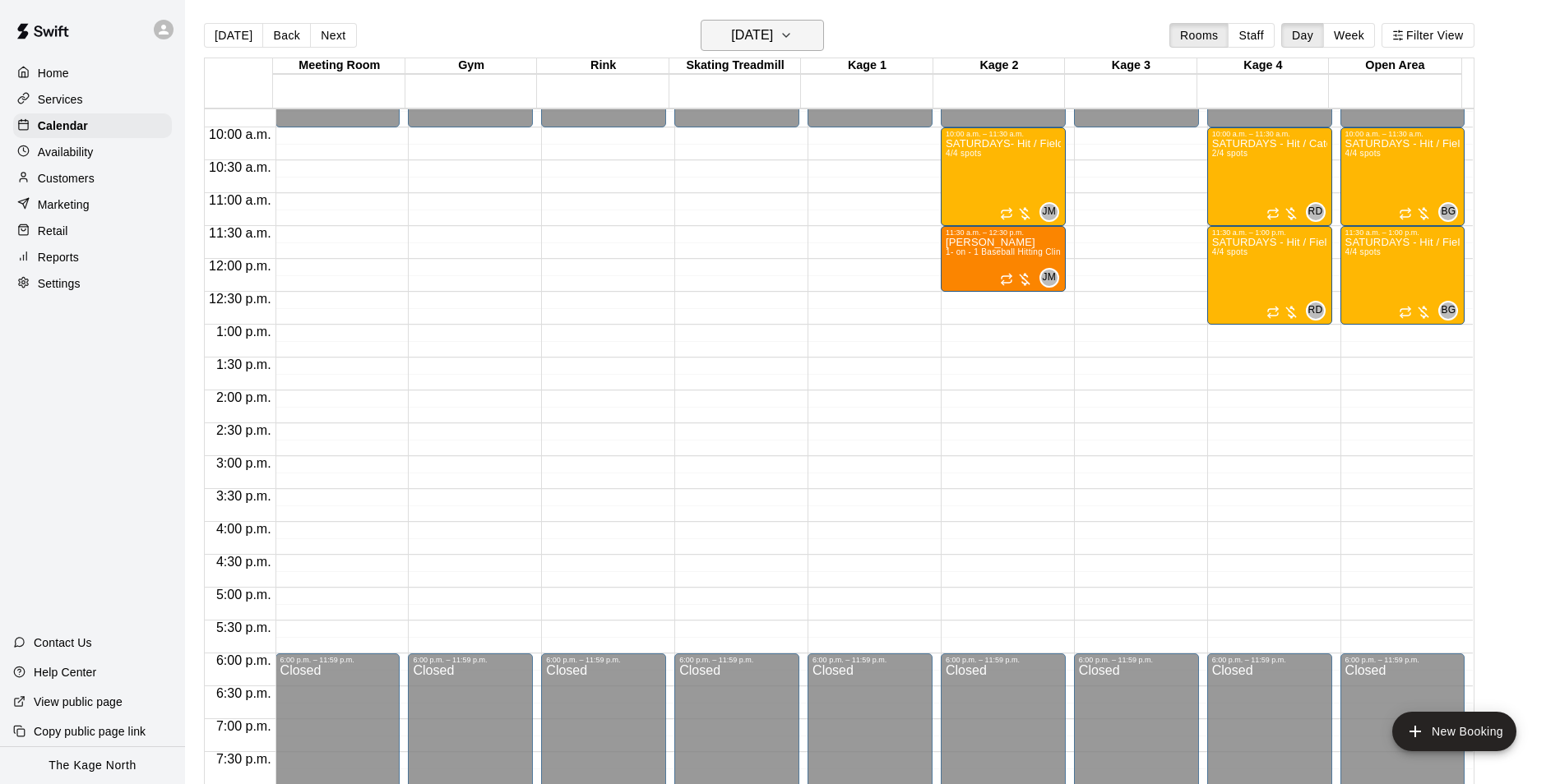
click at [766, 27] on h6 "Saturday Sep 27" at bounding box center [753, 36] width 42 height 23
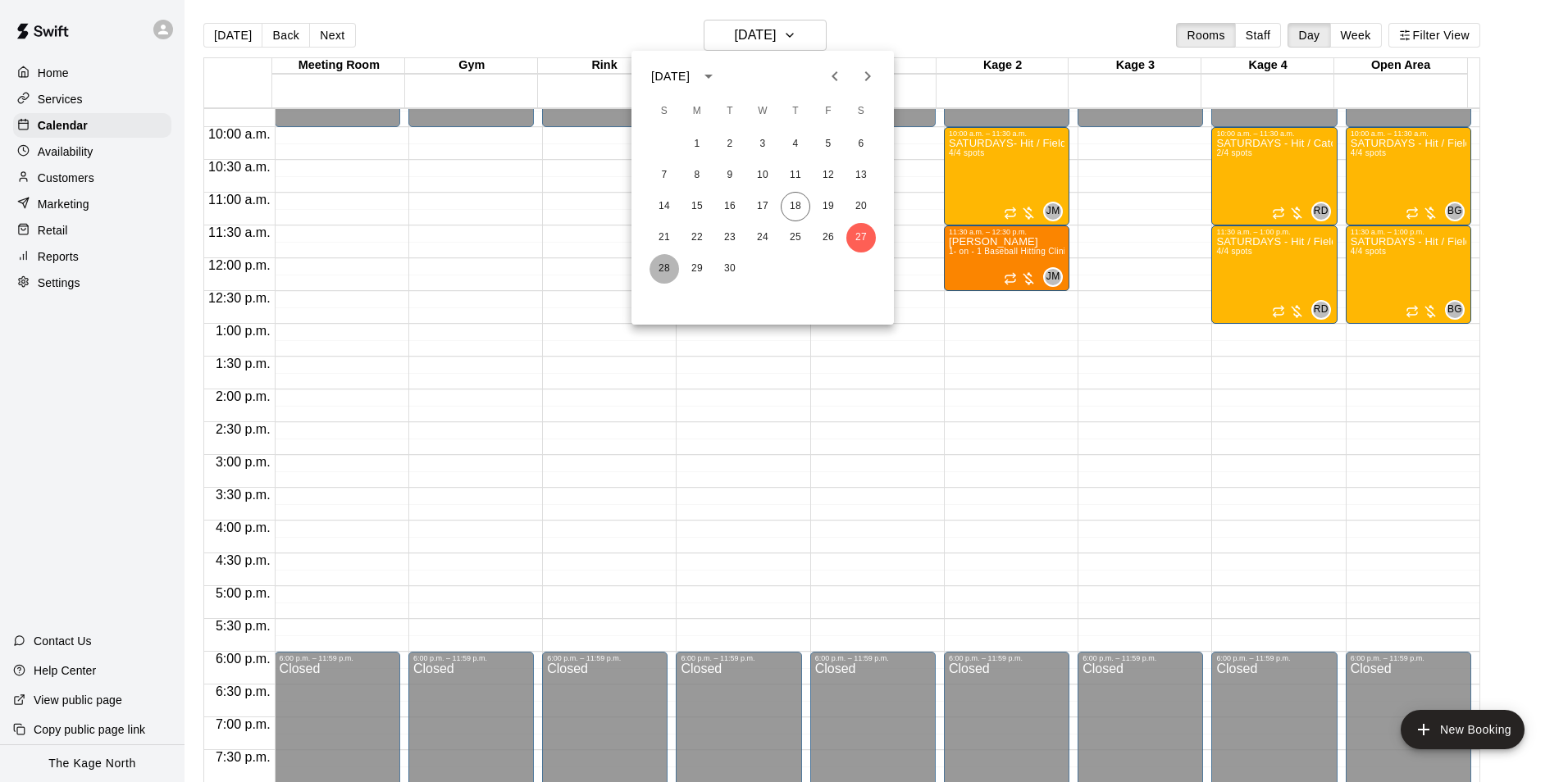
click at [658, 266] on button "28" at bounding box center [664, 269] width 30 height 30
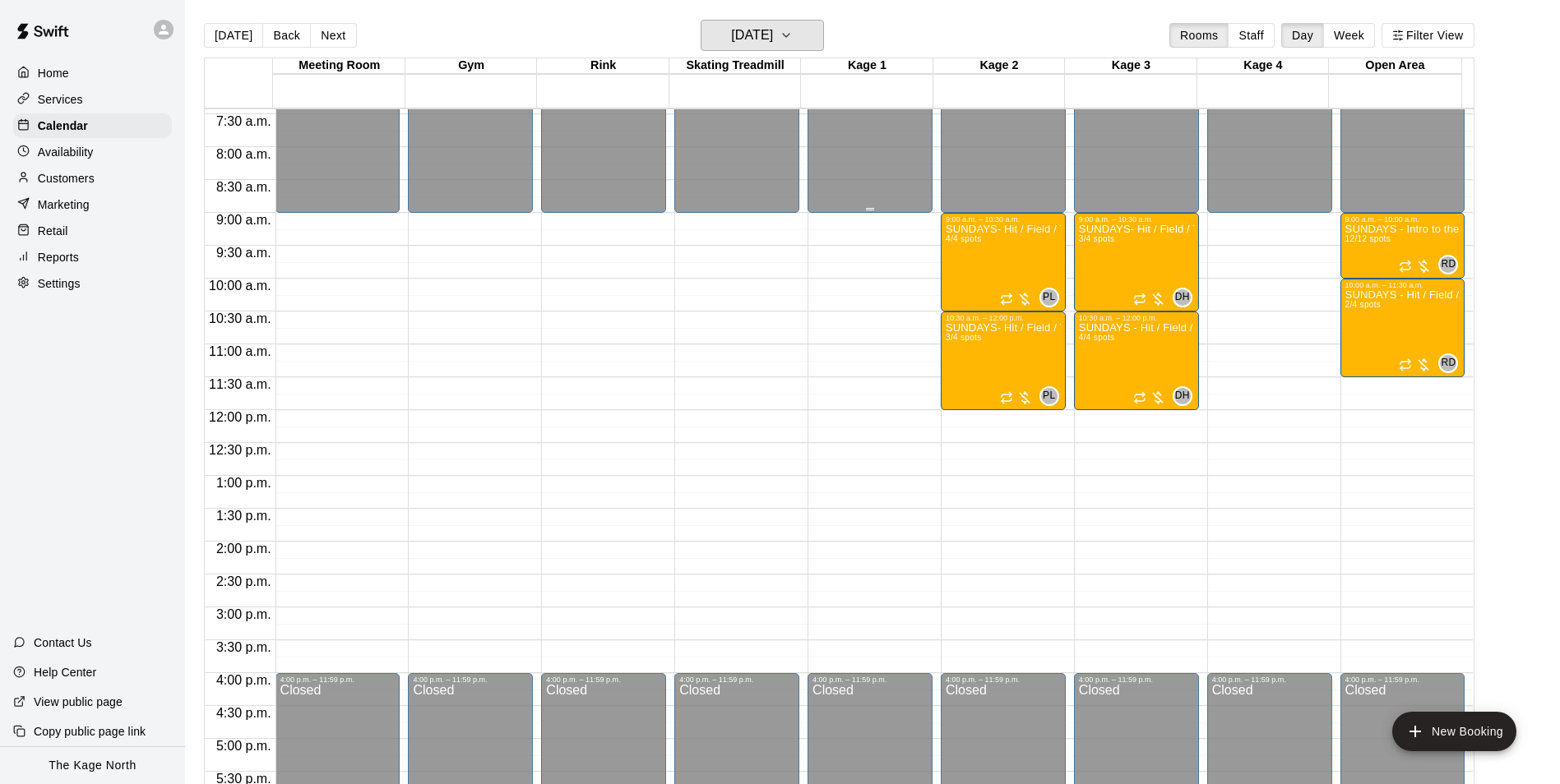
scroll to position [475, 0]
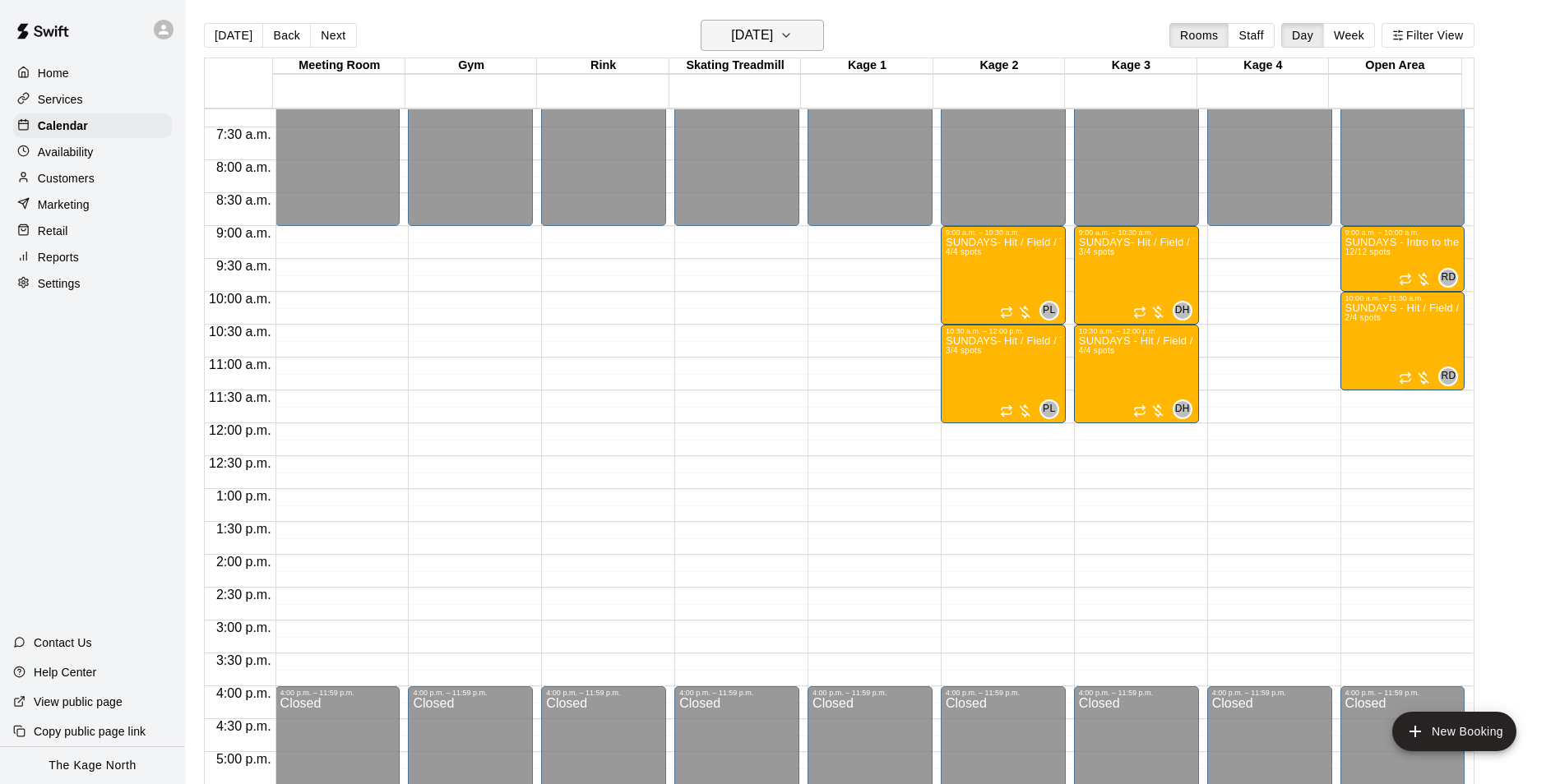
click at [768, 35] on h6 "Sunday Sep 28" at bounding box center [753, 36] width 42 height 23
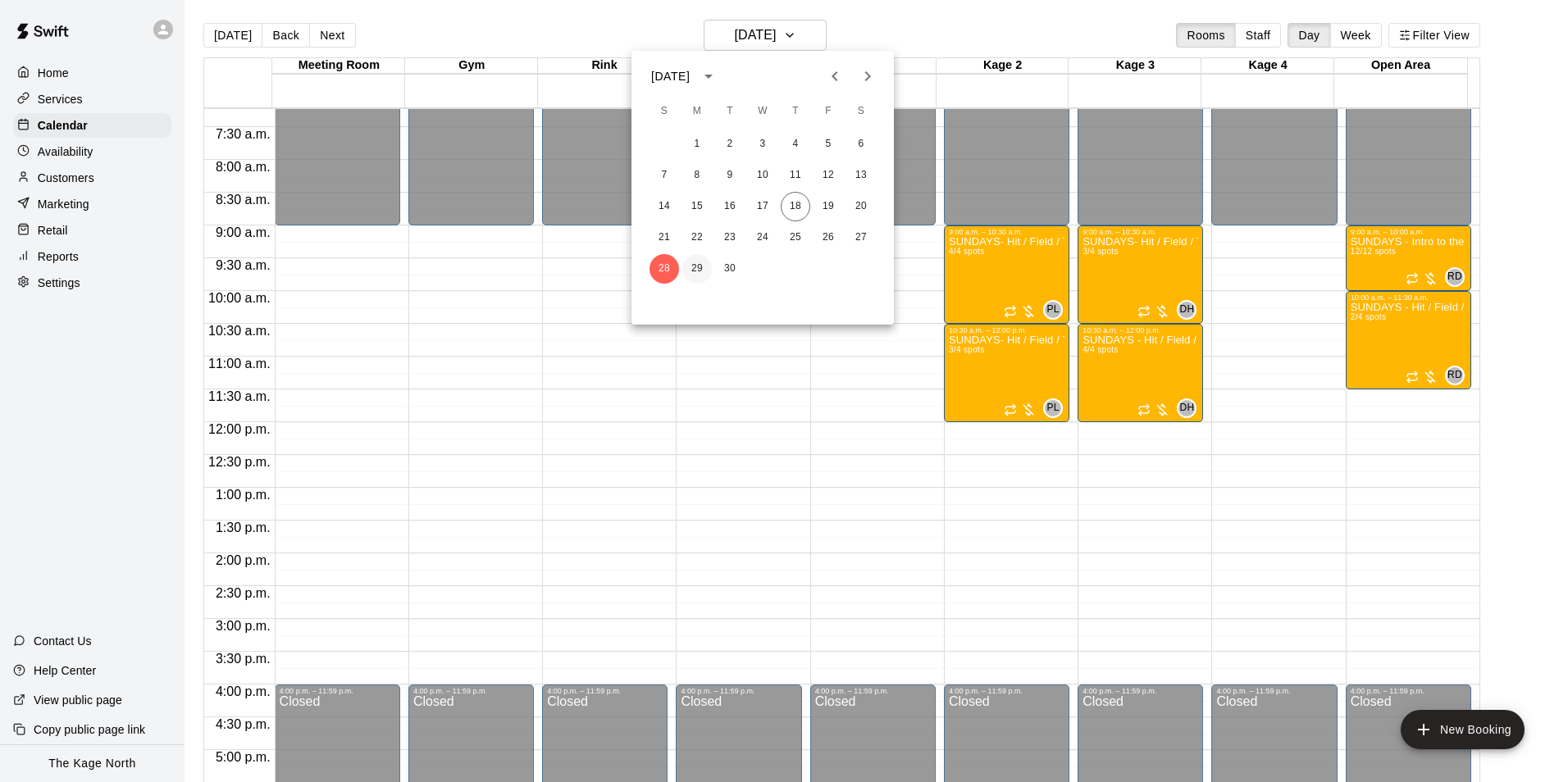
click at [688, 269] on button "29" at bounding box center [697, 269] width 30 height 30
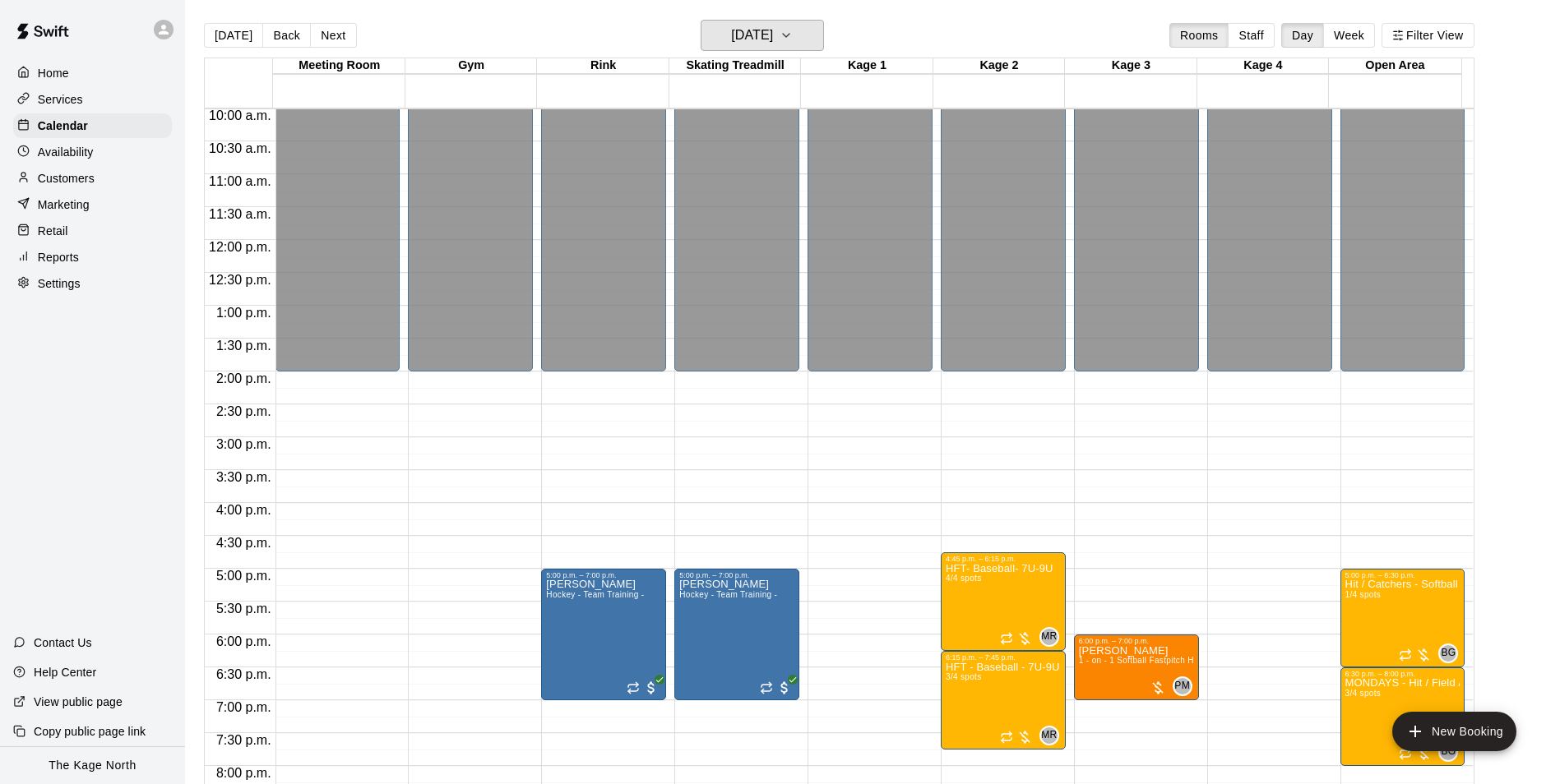
scroll to position [804, 0]
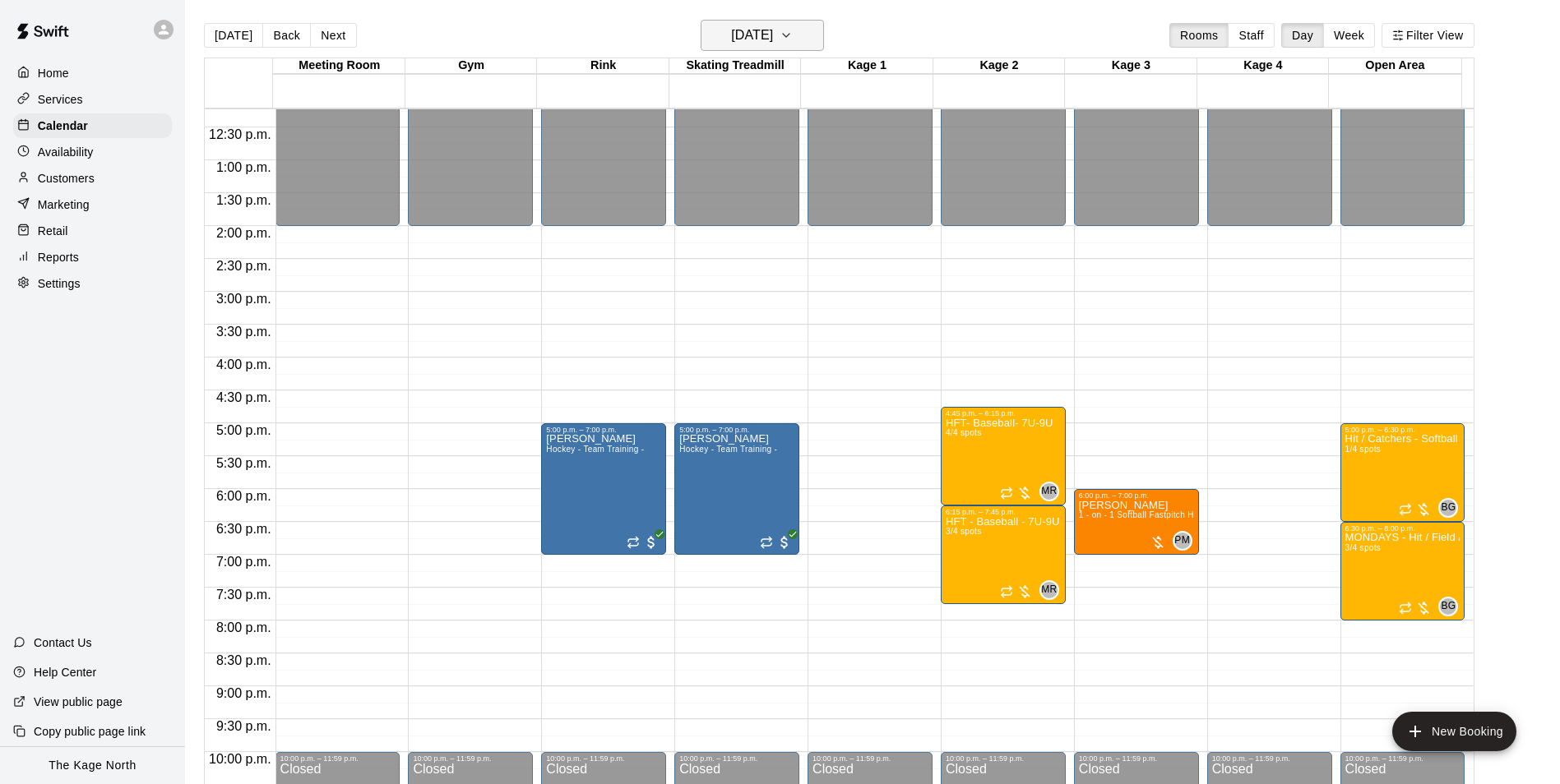
click at [805, 37] on button "Monday Sep 29" at bounding box center [762, 35] width 123 height 31
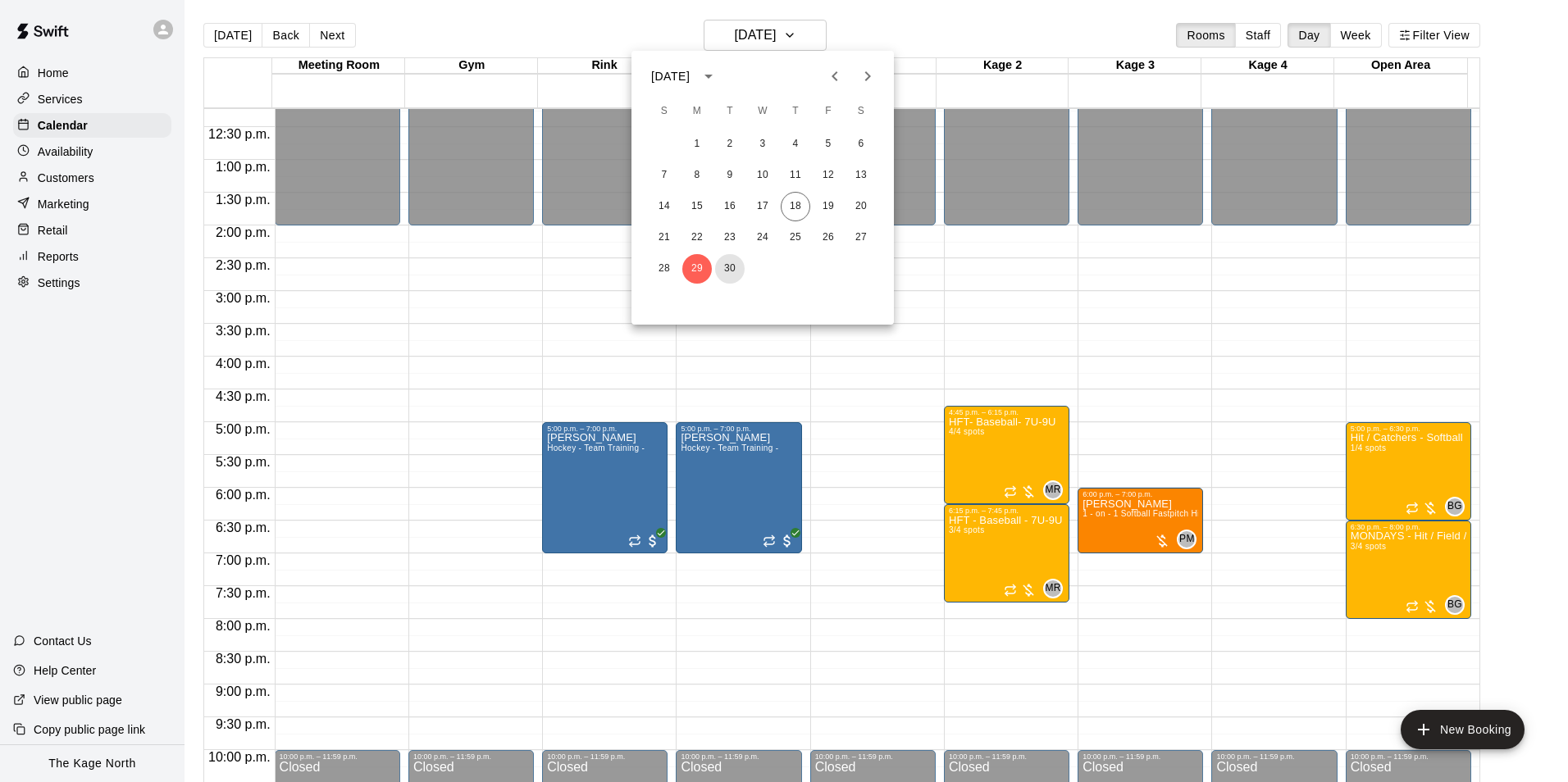
drag, startPoint x: 732, startPoint y: 259, endPoint x: 913, endPoint y: 329, distance: 194.1
click at [732, 259] on button "30" at bounding box center [729, 269] width 30 height 30
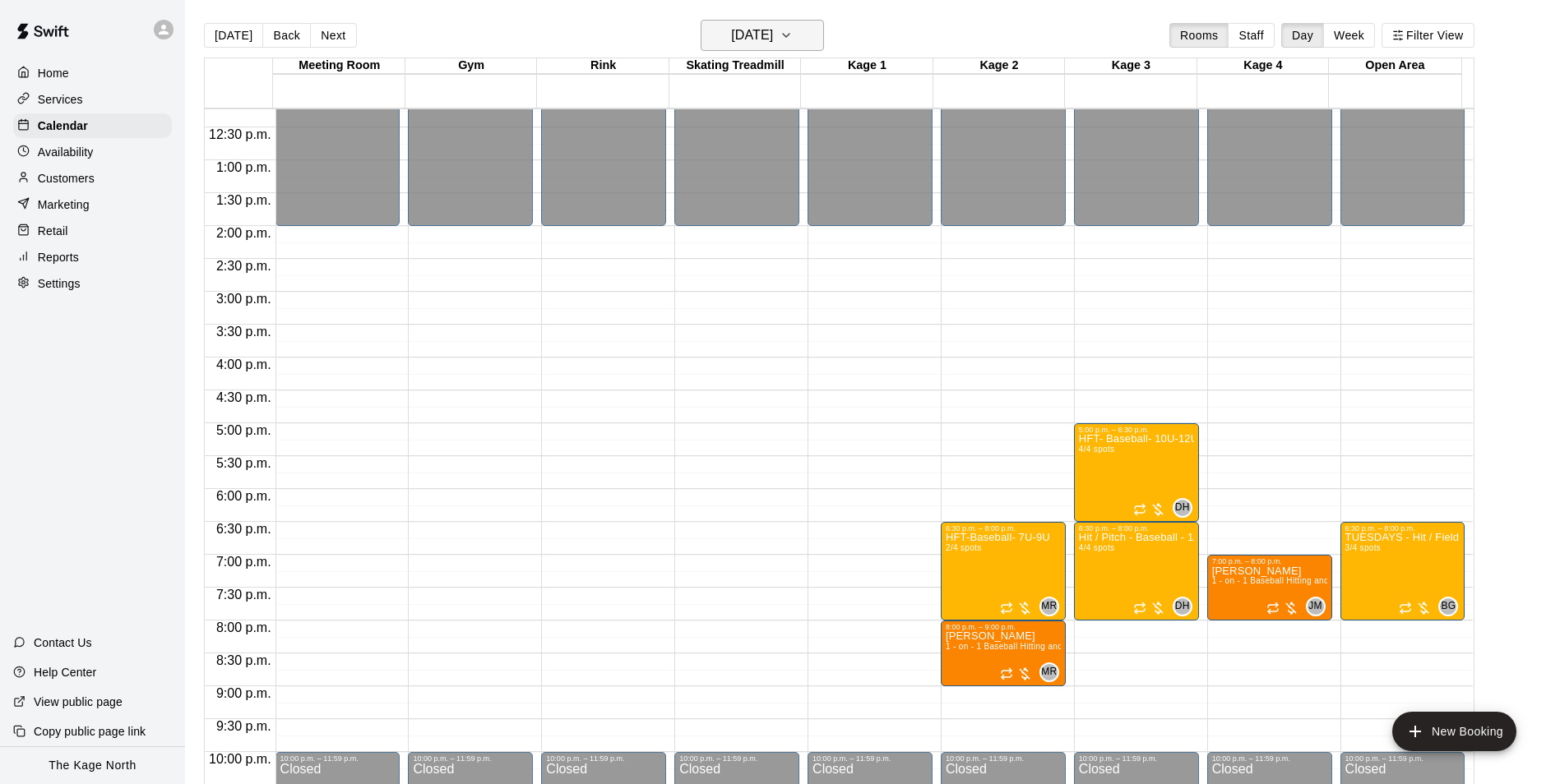
click at [773, 36] on h6 "Tuesday Sep 30" at bounding box center [753, 36] width 42 height 23
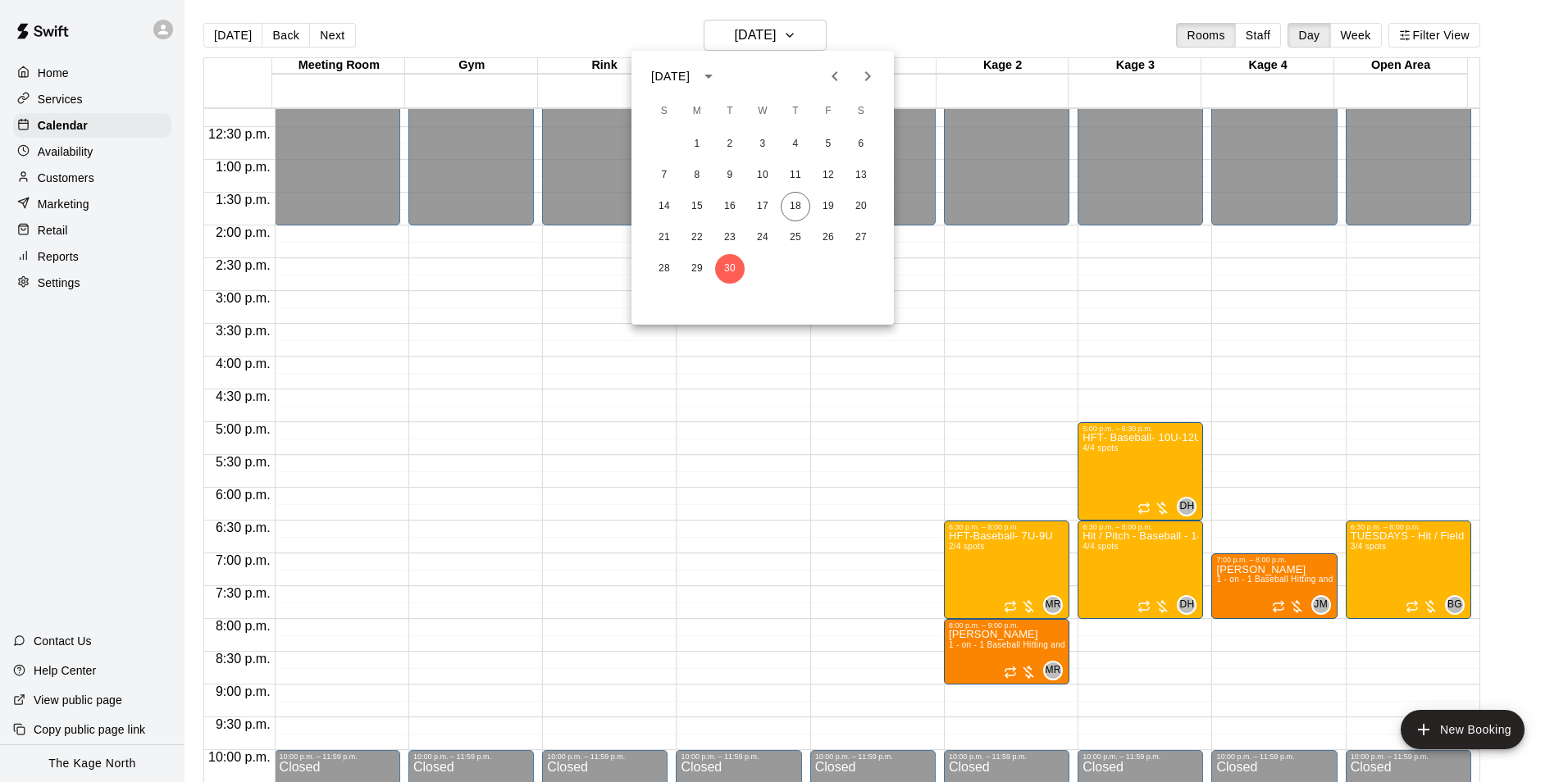
click at [875, 68] on icon "Next month" at bounding box center [868, 76] width 19 height 19
click at [768, 144] on button "1" at bounding box center [762, 144] width 30 height 30
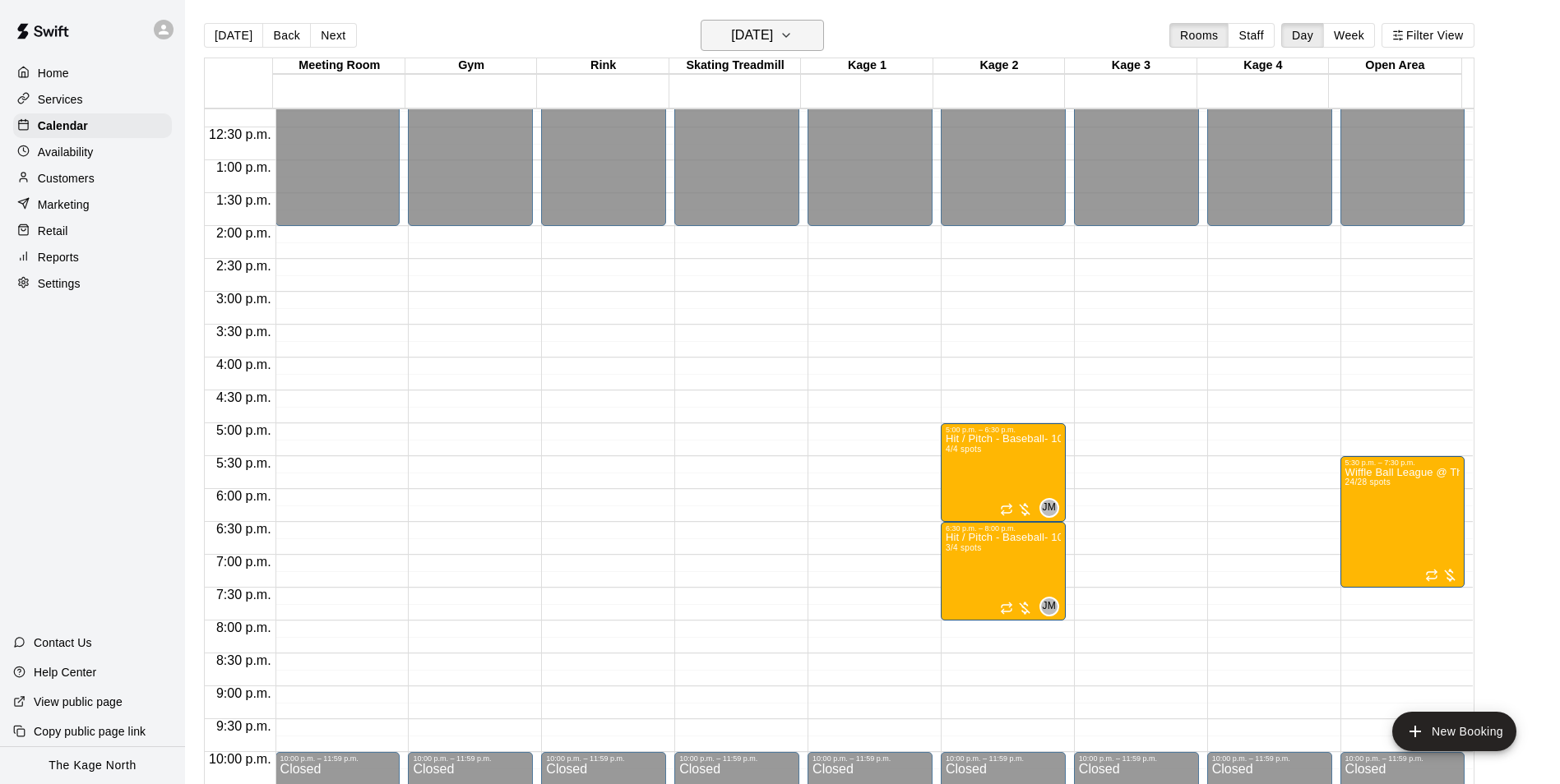
click at [773, 33] on h6 "Wednesday Oct 01" at bounding box center [753, 36] width 42 height 23
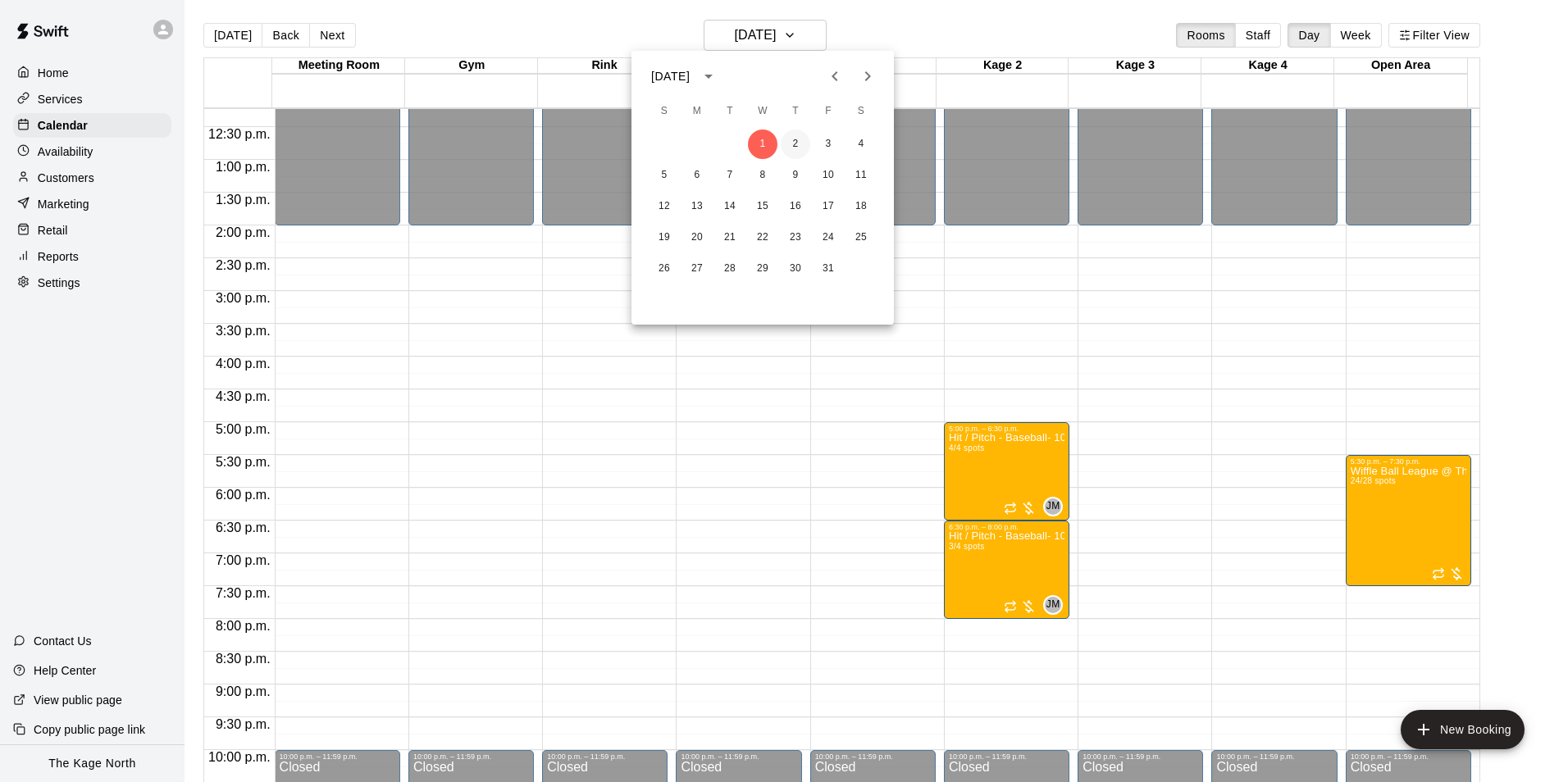
click at [803, 143] on button "2" at bounding box center [796, 144] width 30 height 30
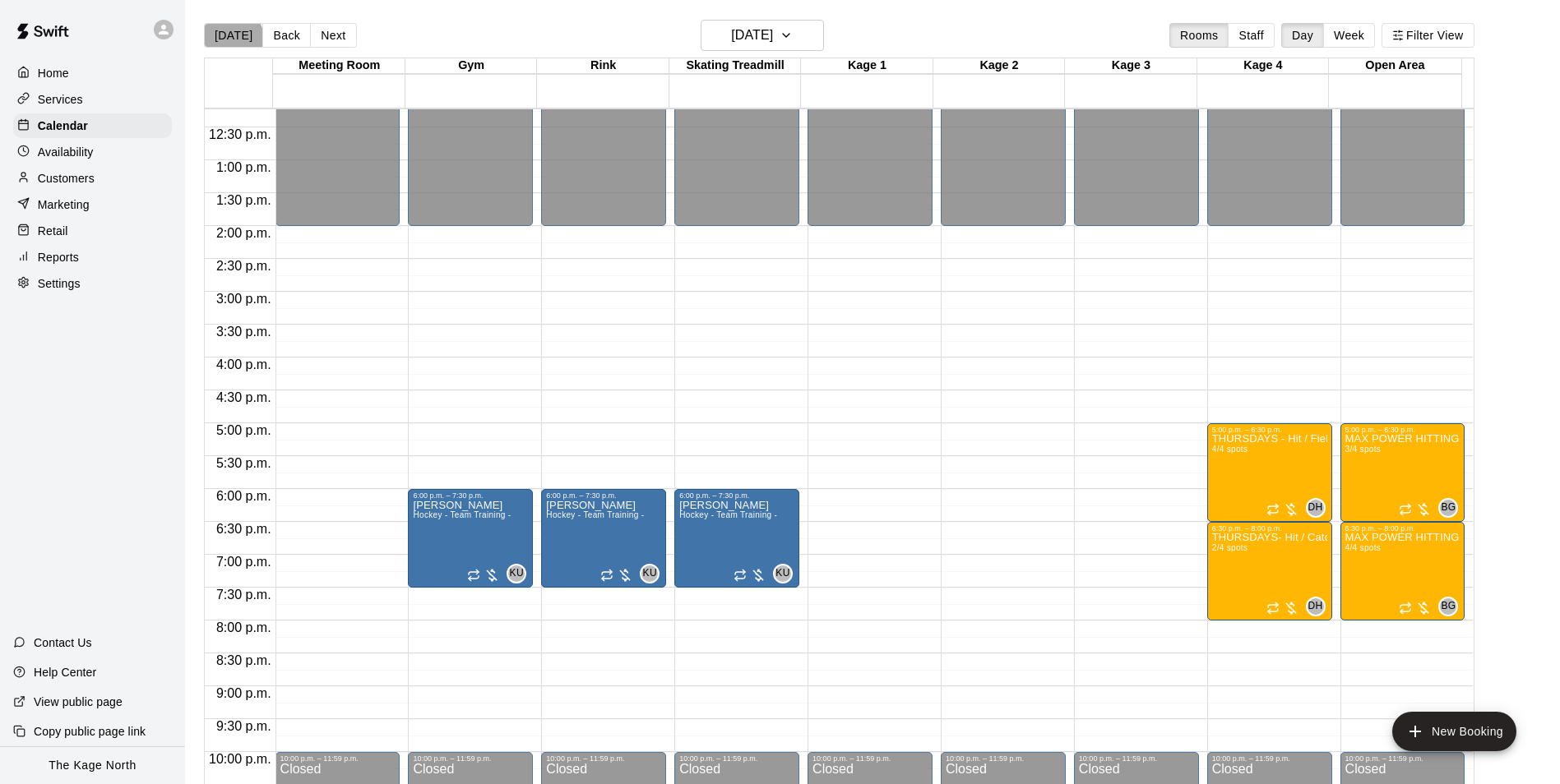
click at [232, 38] on button "[DATE]" at bounding box center [233, 36] width 59 height 25
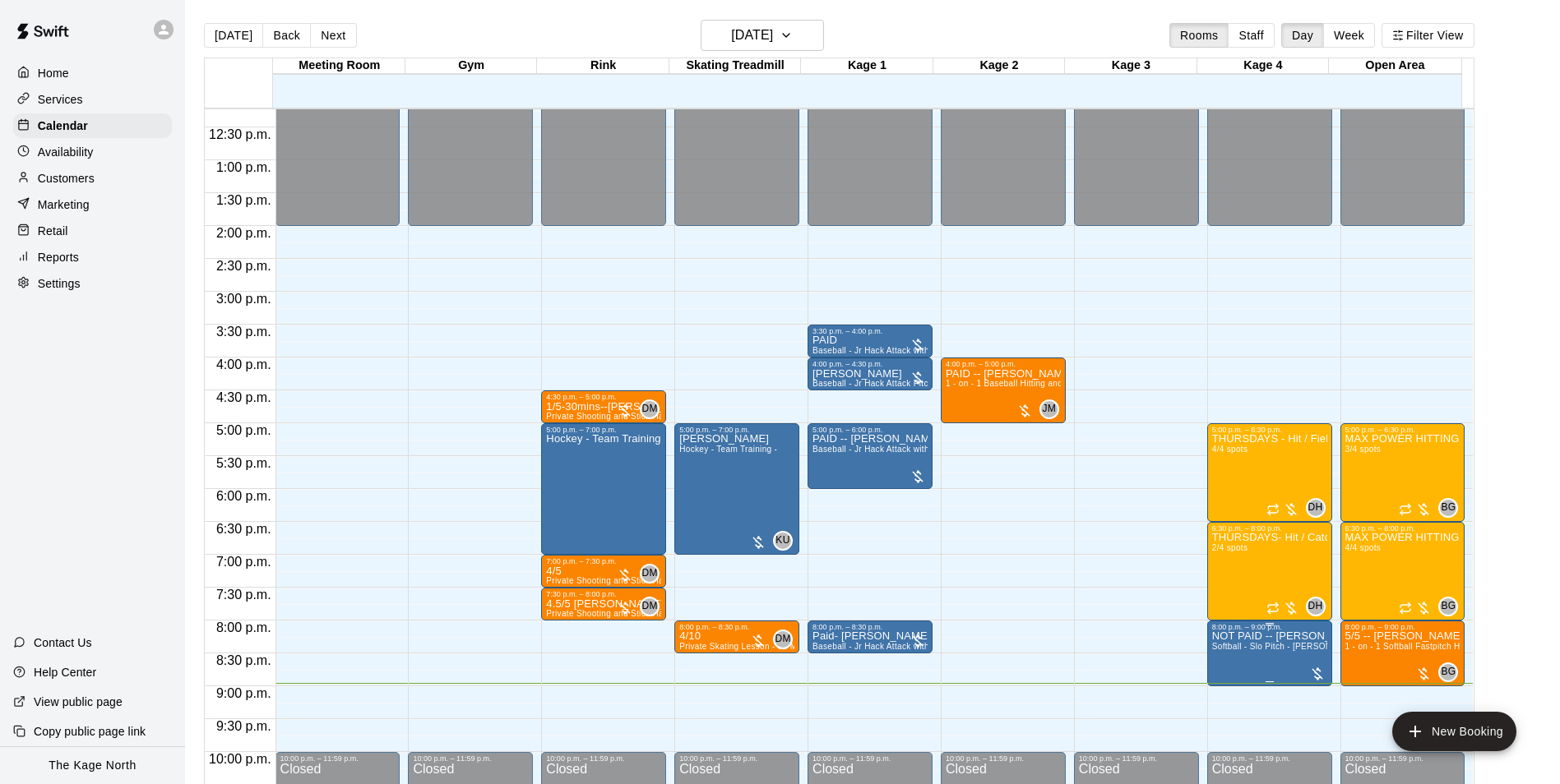
click at [1277, 651] on span "Softball - Slo Pitch - [PERSON_NAME] Fed Pitching Machine" at bounding box center [1332, 646] width 239 height 9
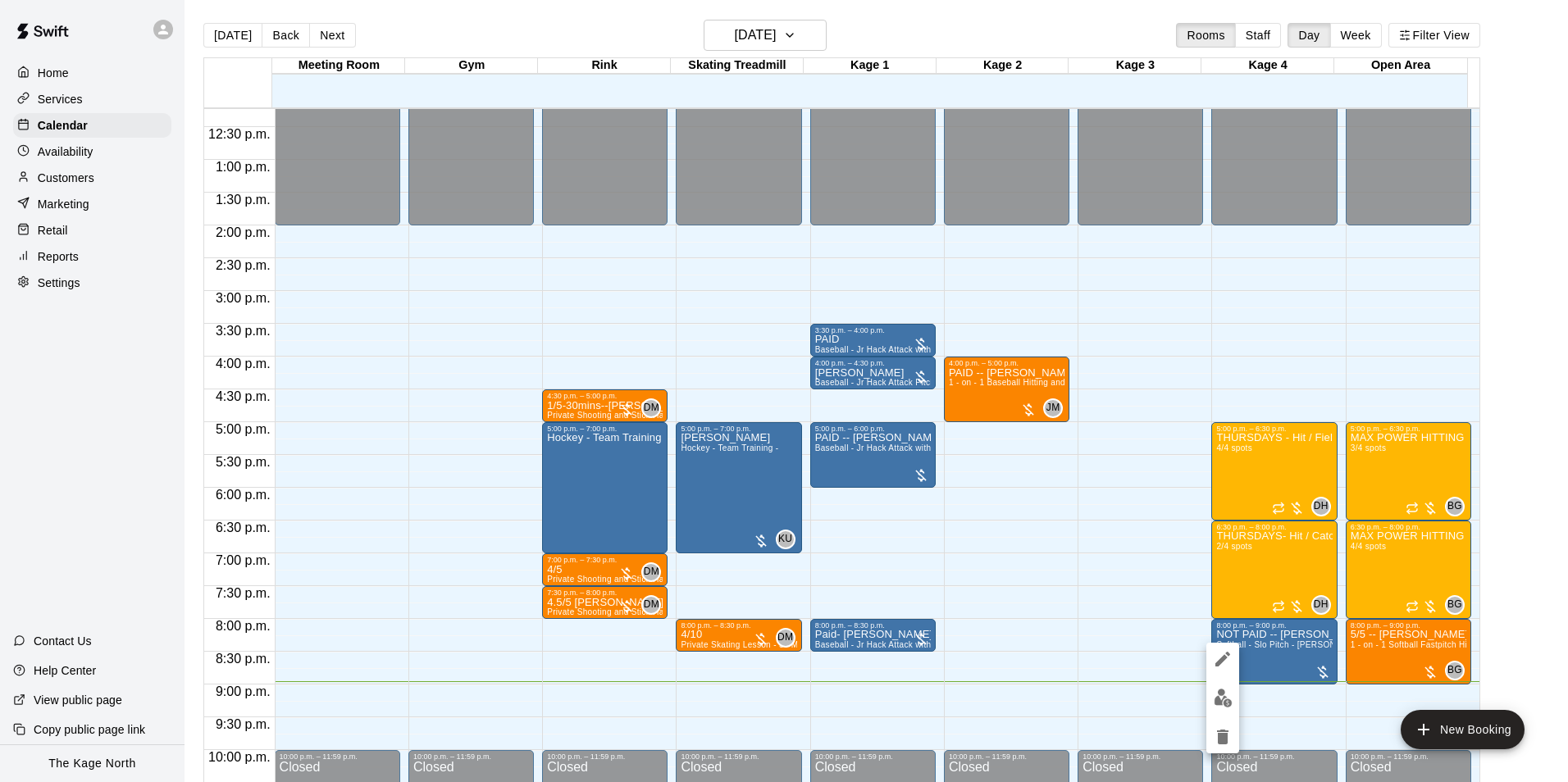
click at [1230, 697] on img "edit" at bounding box center [1223, 698] width 19 height 19
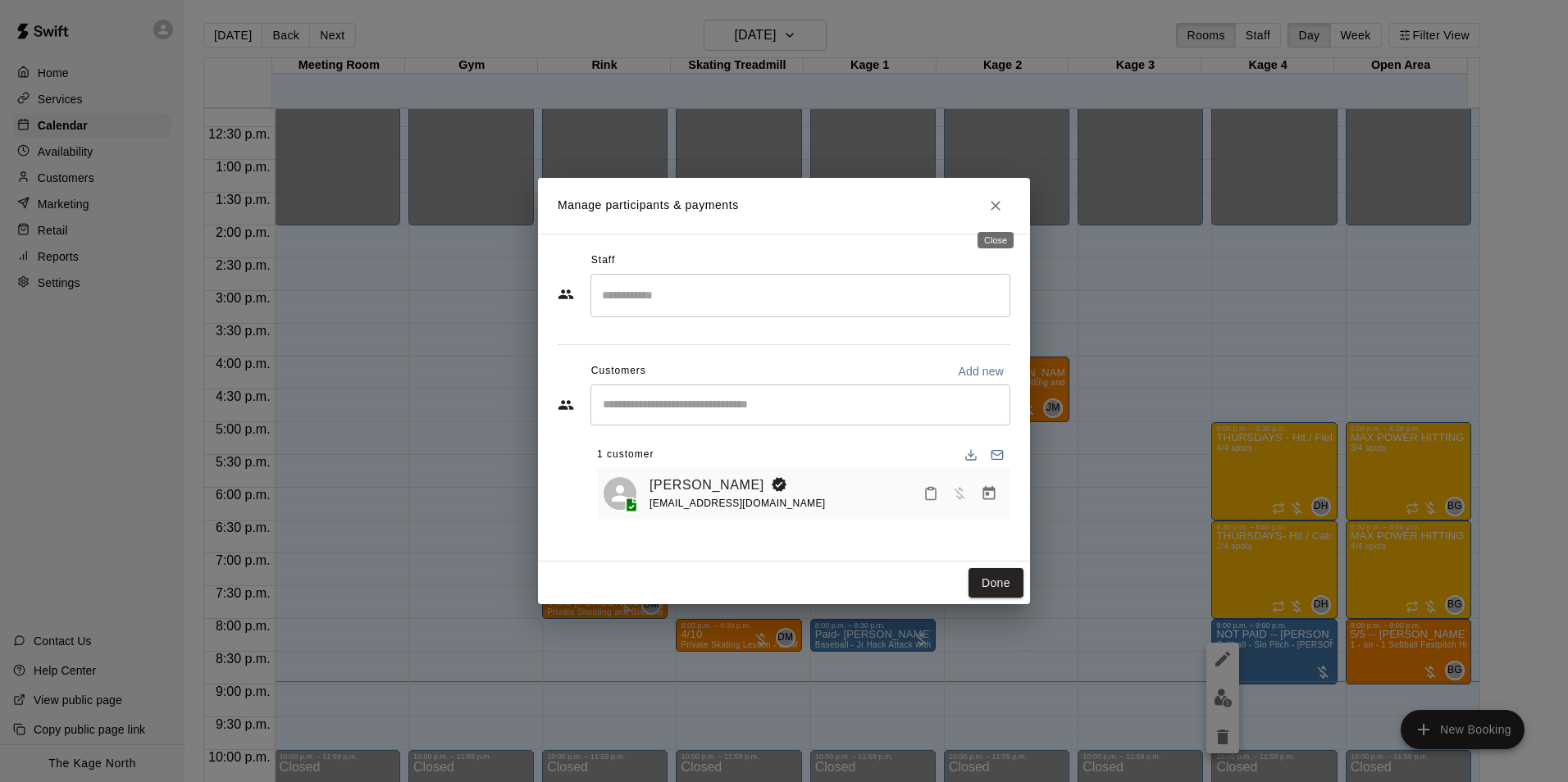
click at [999, 204] on icon "Close" at bounding box center [995, 206] width 16 height 16
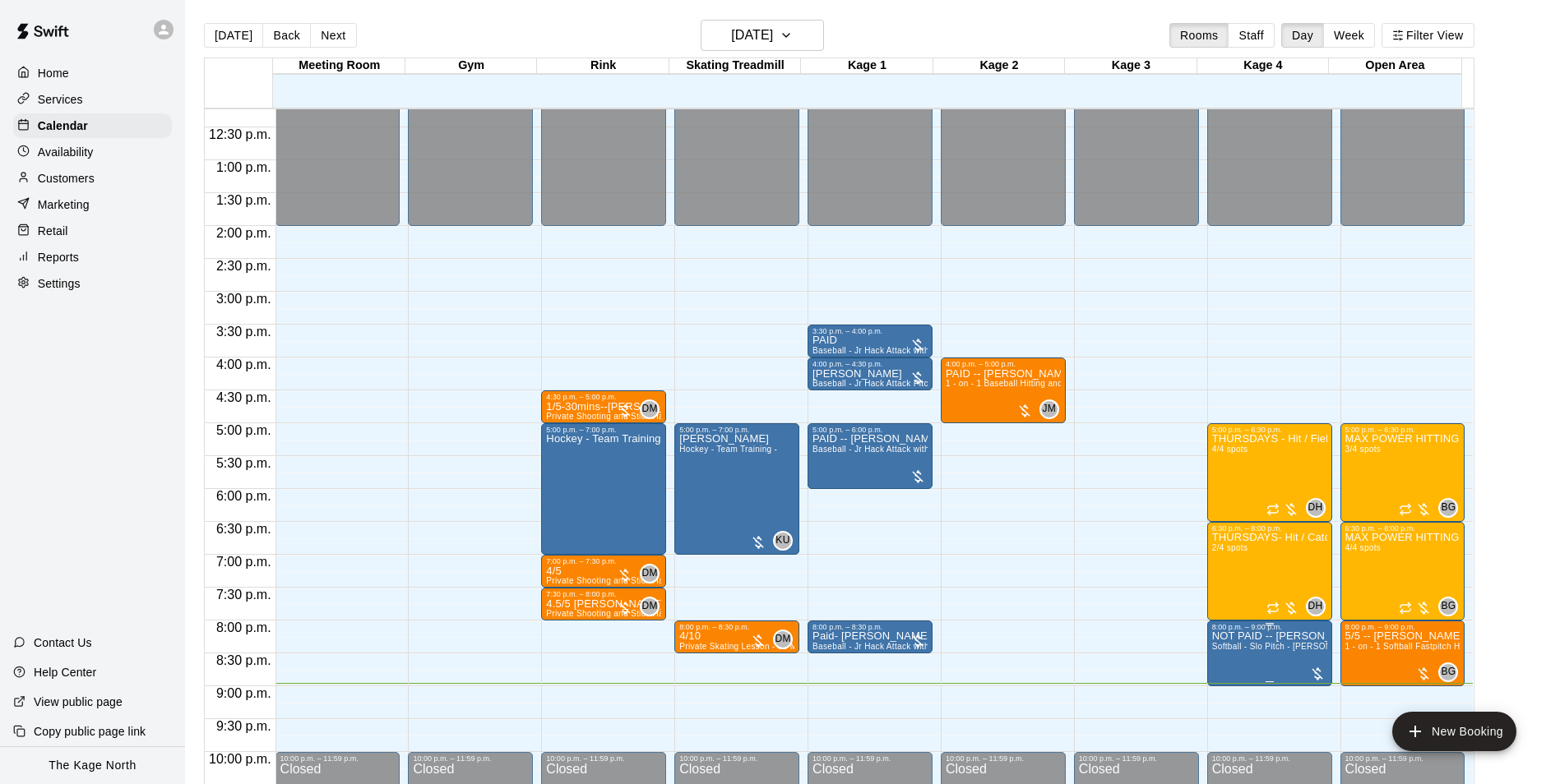
click at [1272, 646] on span "Softball - Slo Pitch - [PERSON_NAME] Fed Pitching Machine" at bounding box center [1332, 646] width 239 height 9
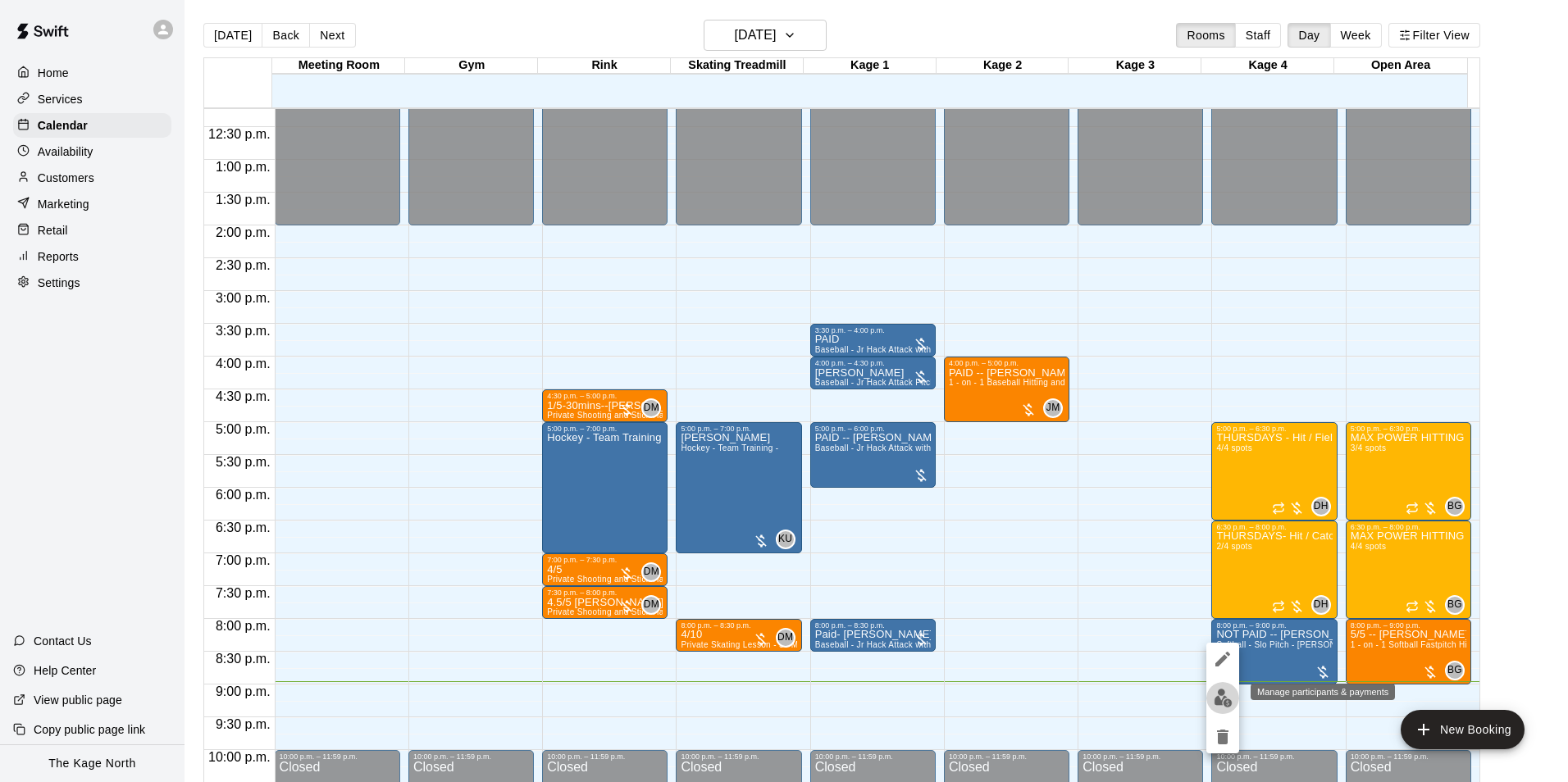
click at [1212, 700] on button "edit" at bounding box center [1223, 697] width 33 height 32
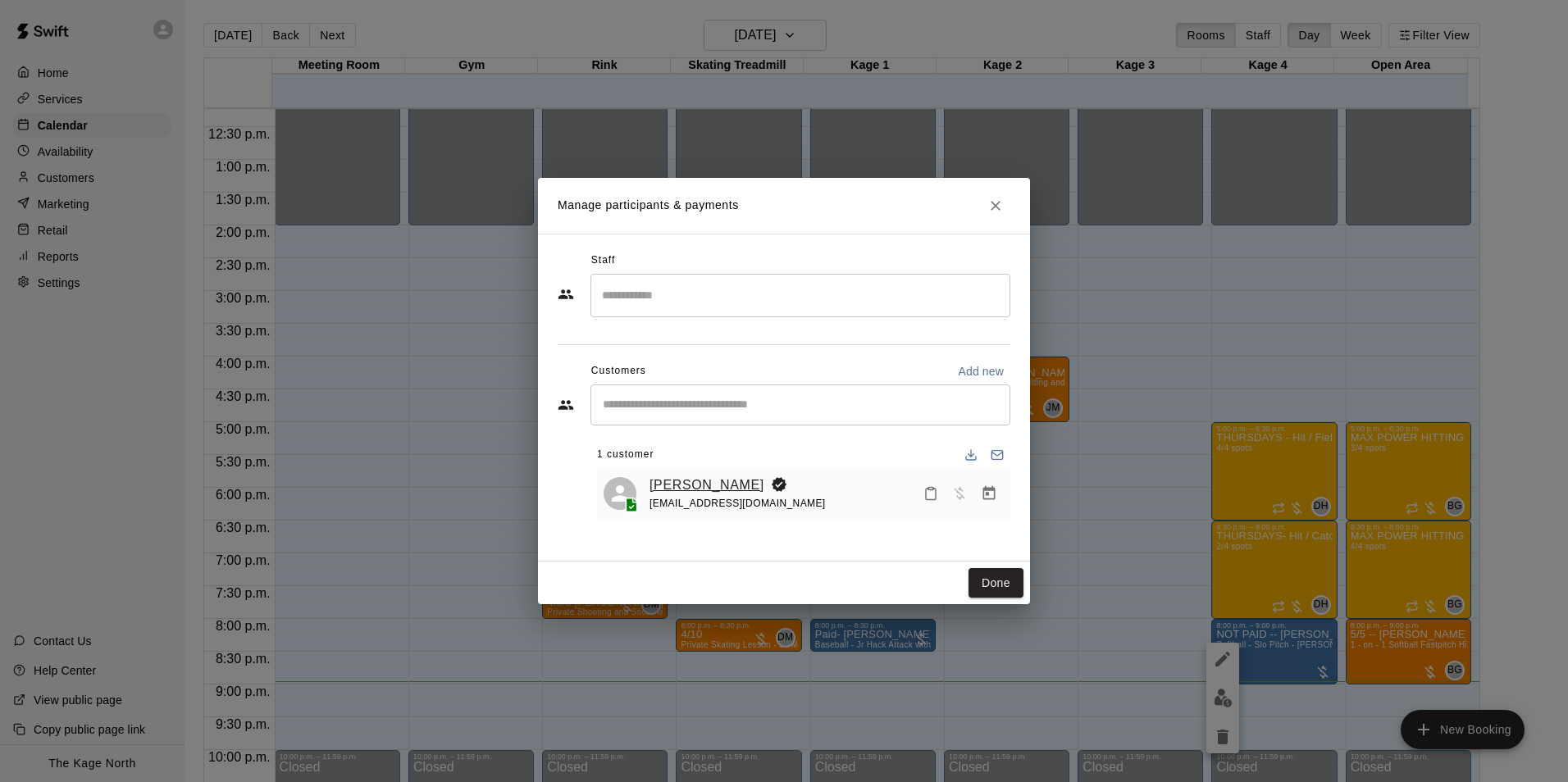
click at [686, 486] on link "MJ Gaudet" at bounding box center [706, 485] width 114 height 21
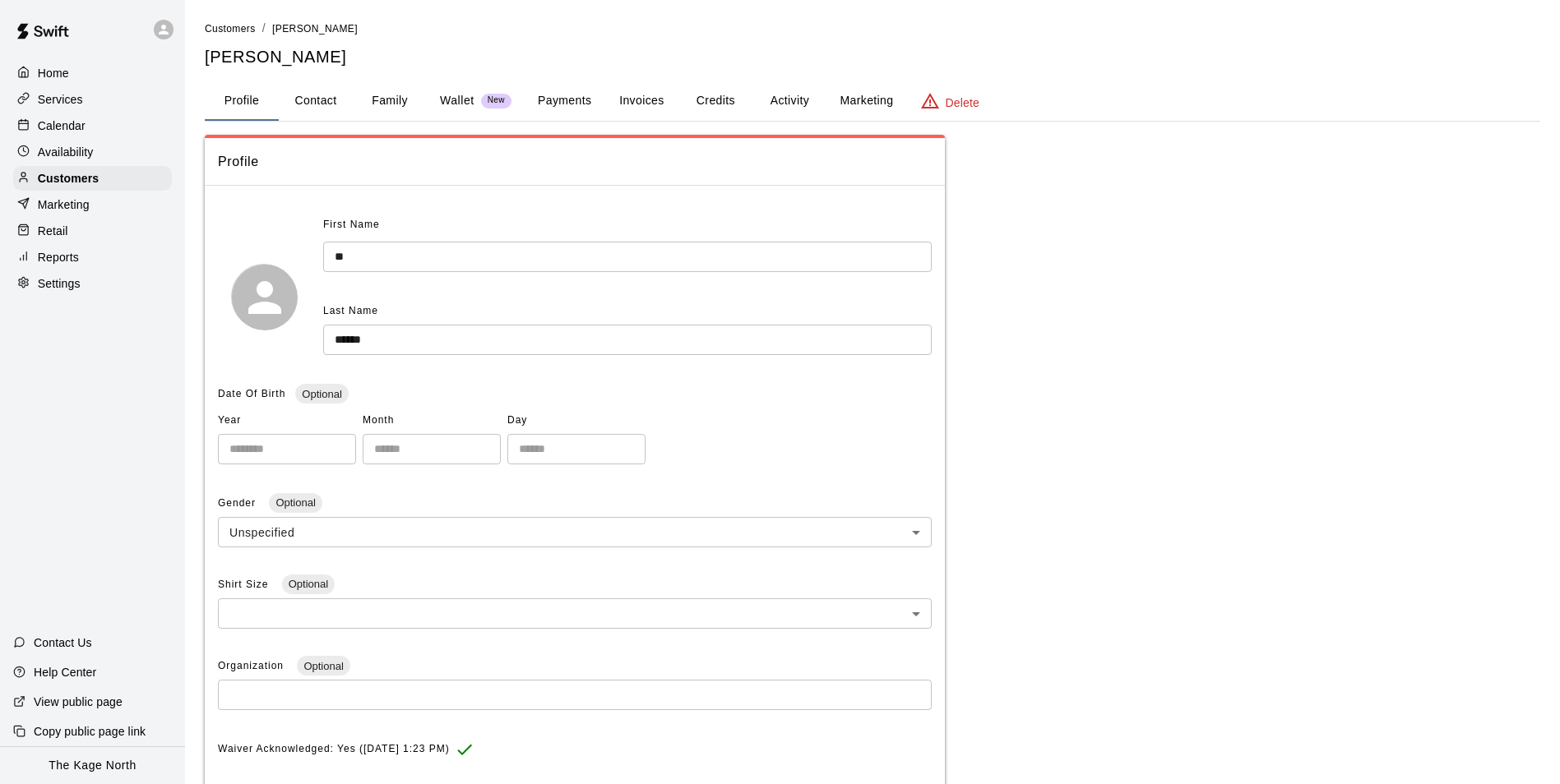
click at [388, 100] on button "Family" at bounding box center [389, 100] width 74 height 39
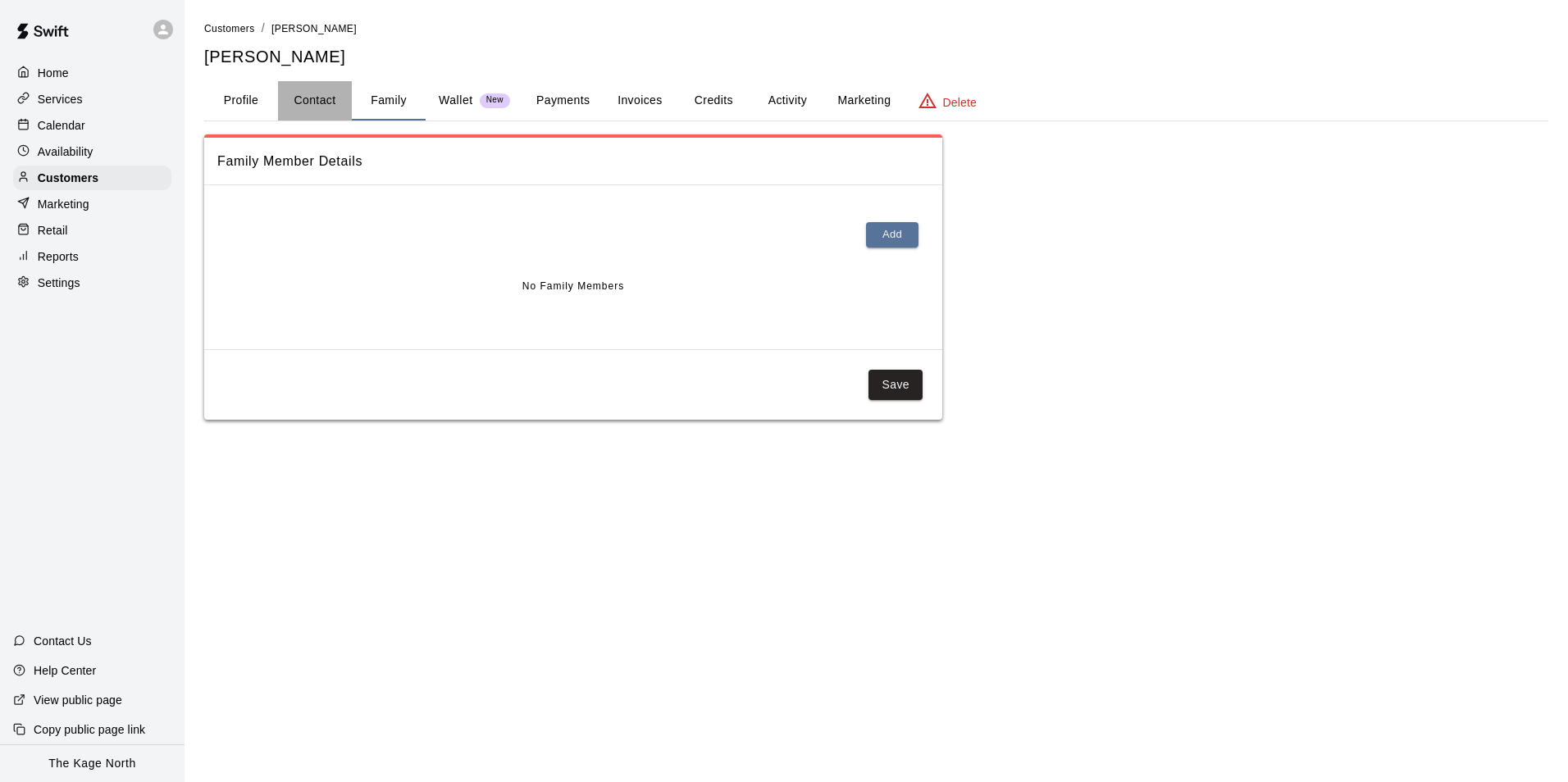
click at [307, 98] on button "Contact" at bounding box center [314, 100] width 74 height 39
select select "**"
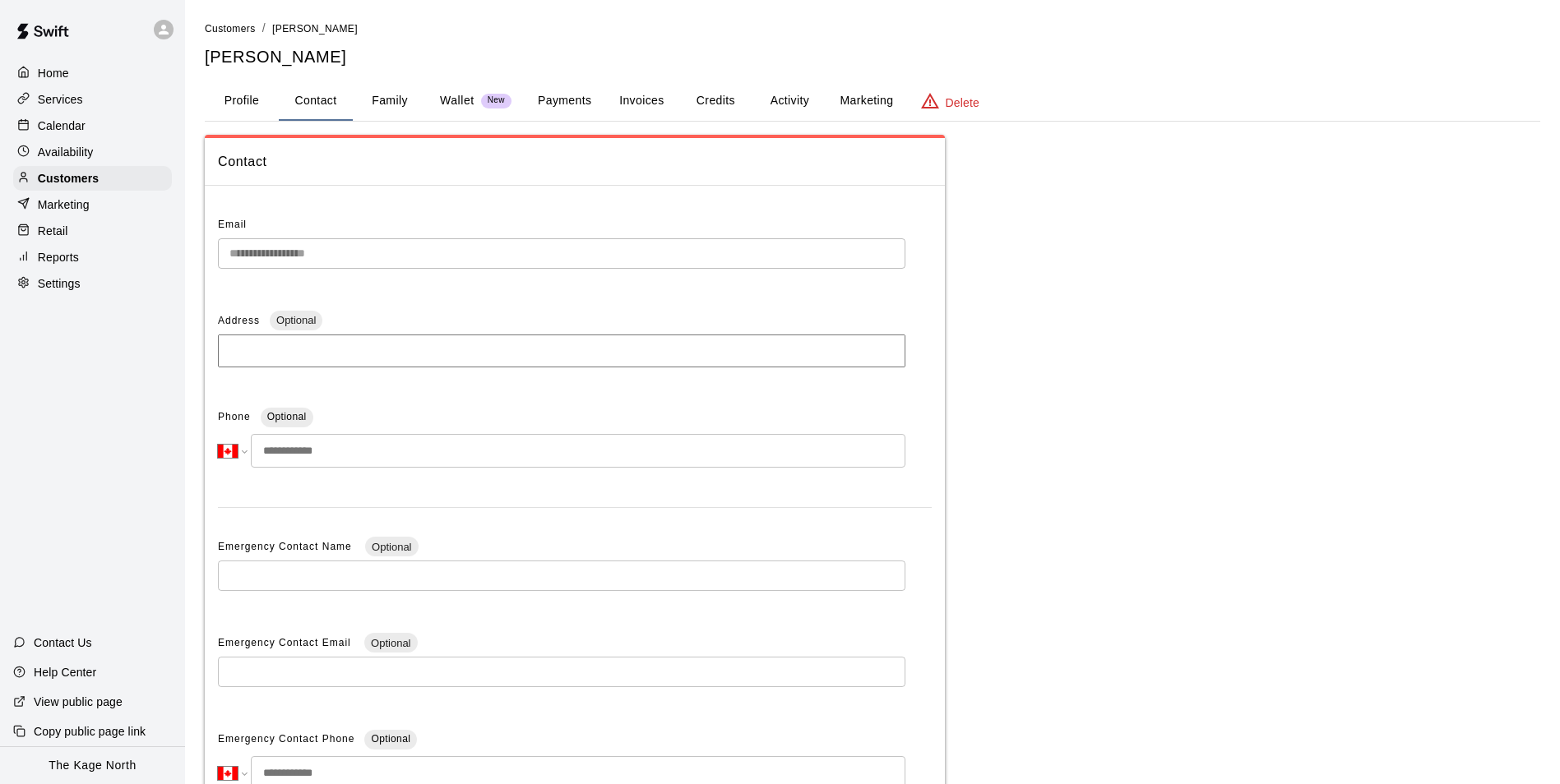
click at [245, 113] on button "Profile" at bounding box center [242, 100] width 74 height 39
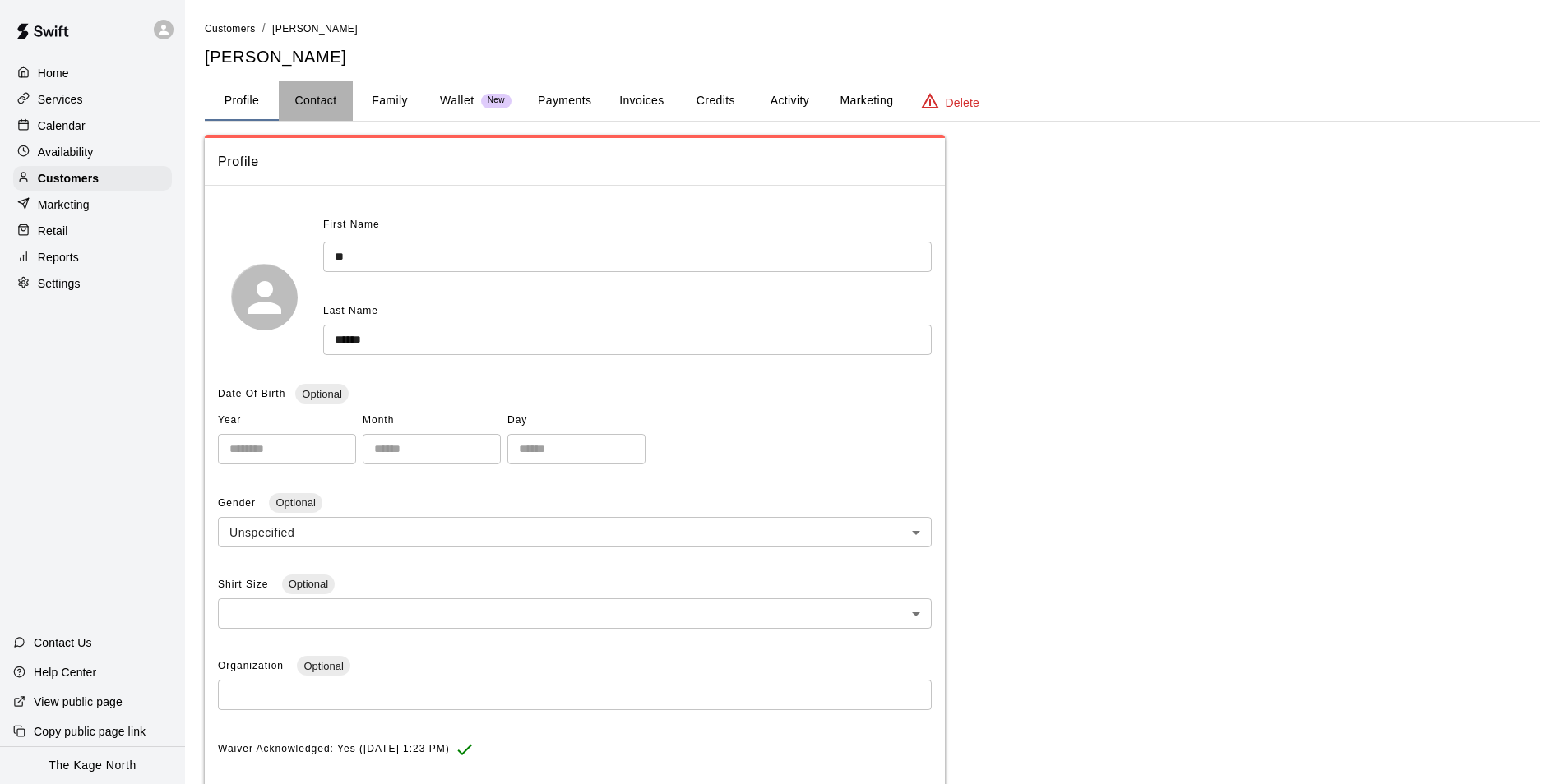
click at [323, 91] on button "Contact" at bounding box center [315, 100] width 74 height 39
select select "**"
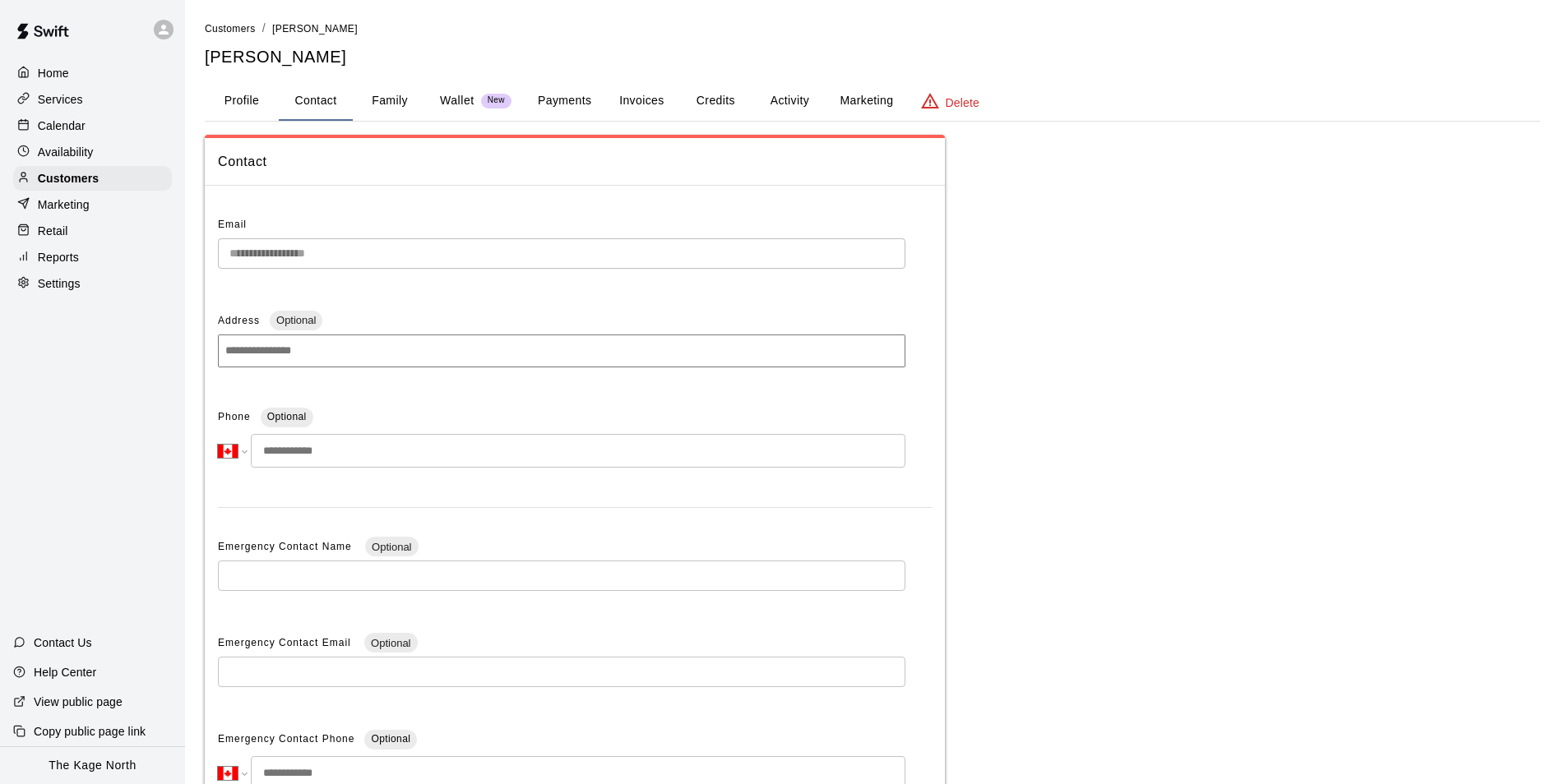
click at [102, 119] on div "Calendar" at bounding box center [93, 126] width 159 height 25
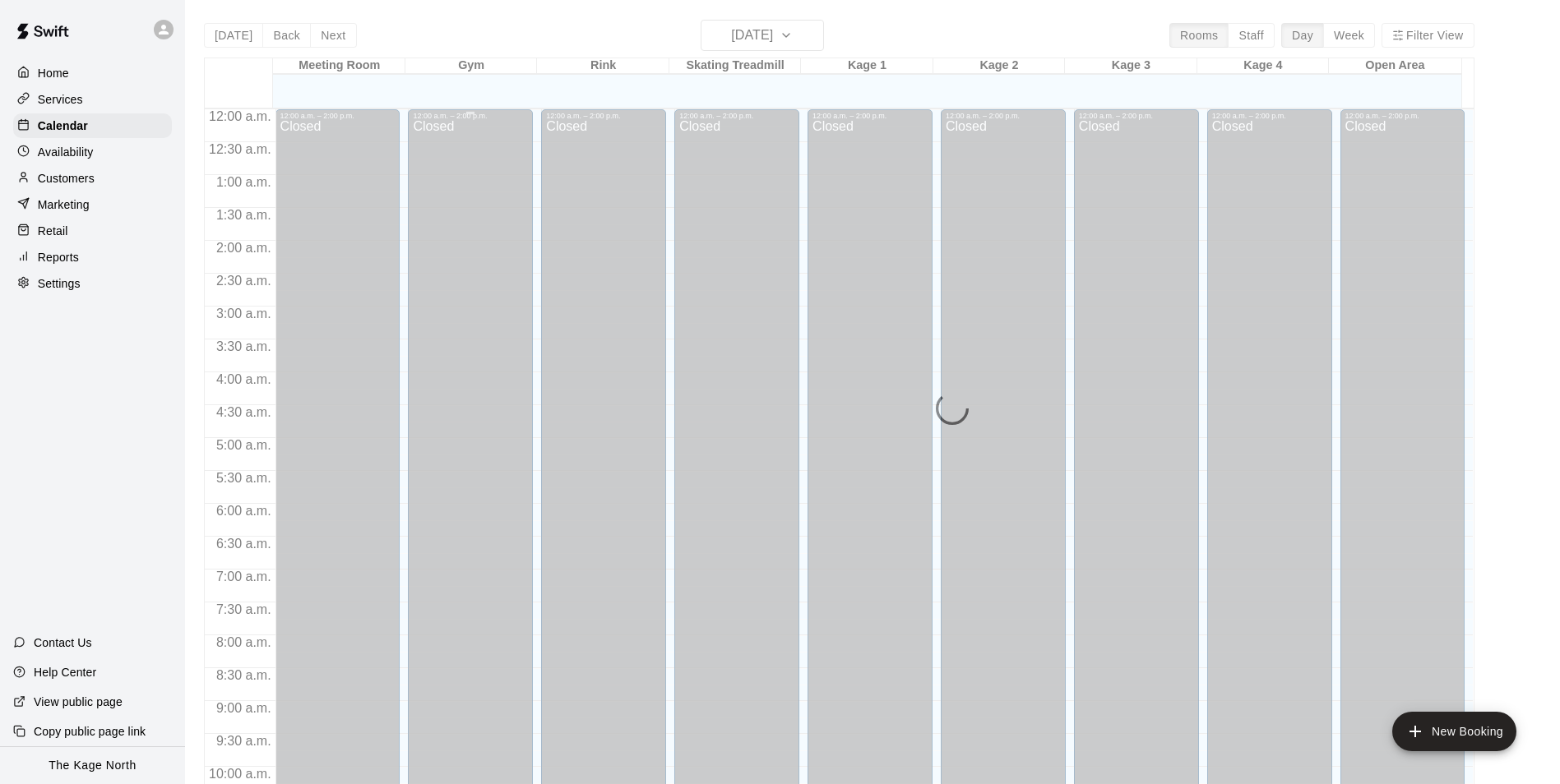
scroll to position [835, 0]
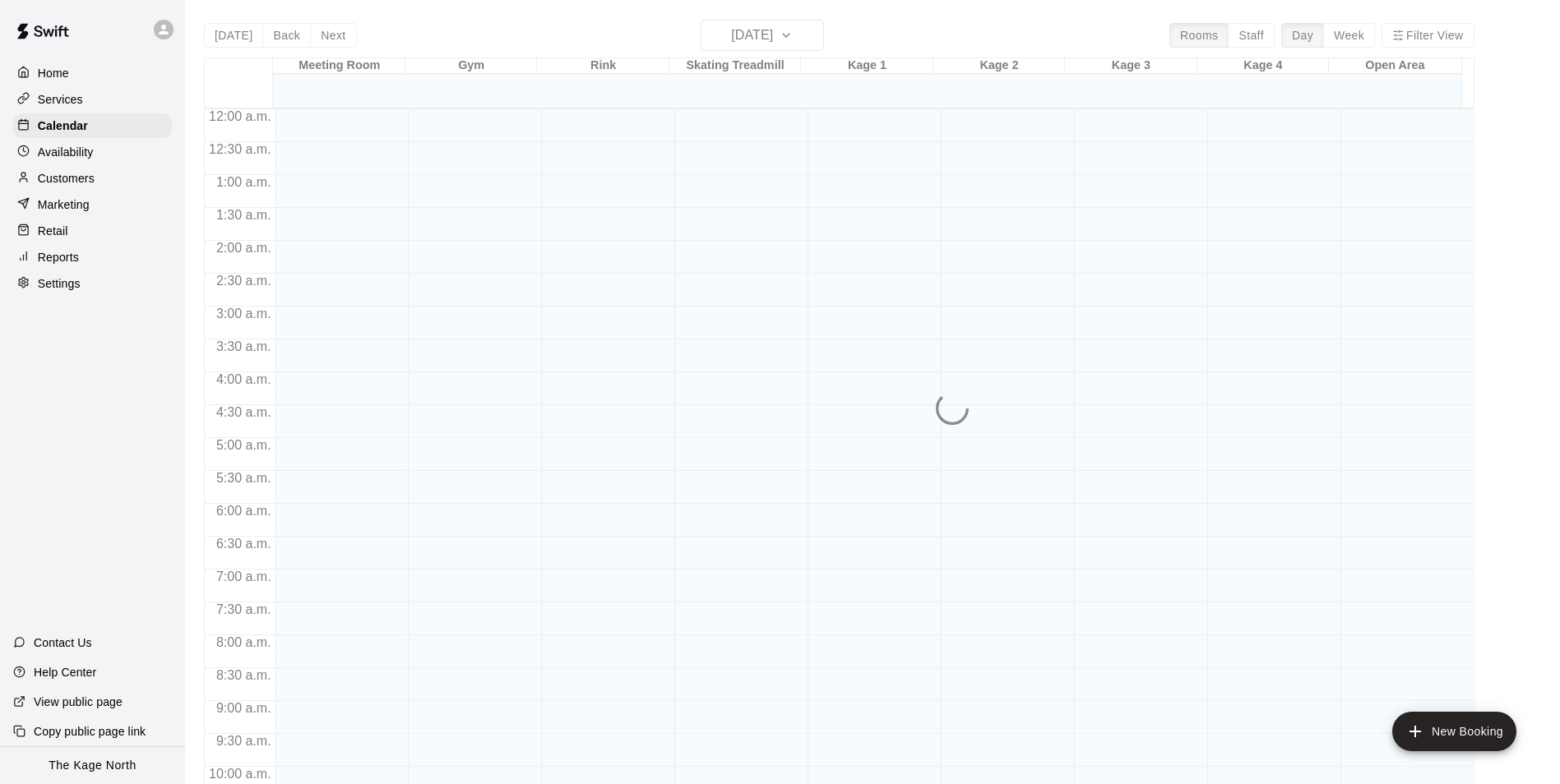
scroll to position [835, 0]
